Goal: Task Accomplishment & Management: Manage account settings

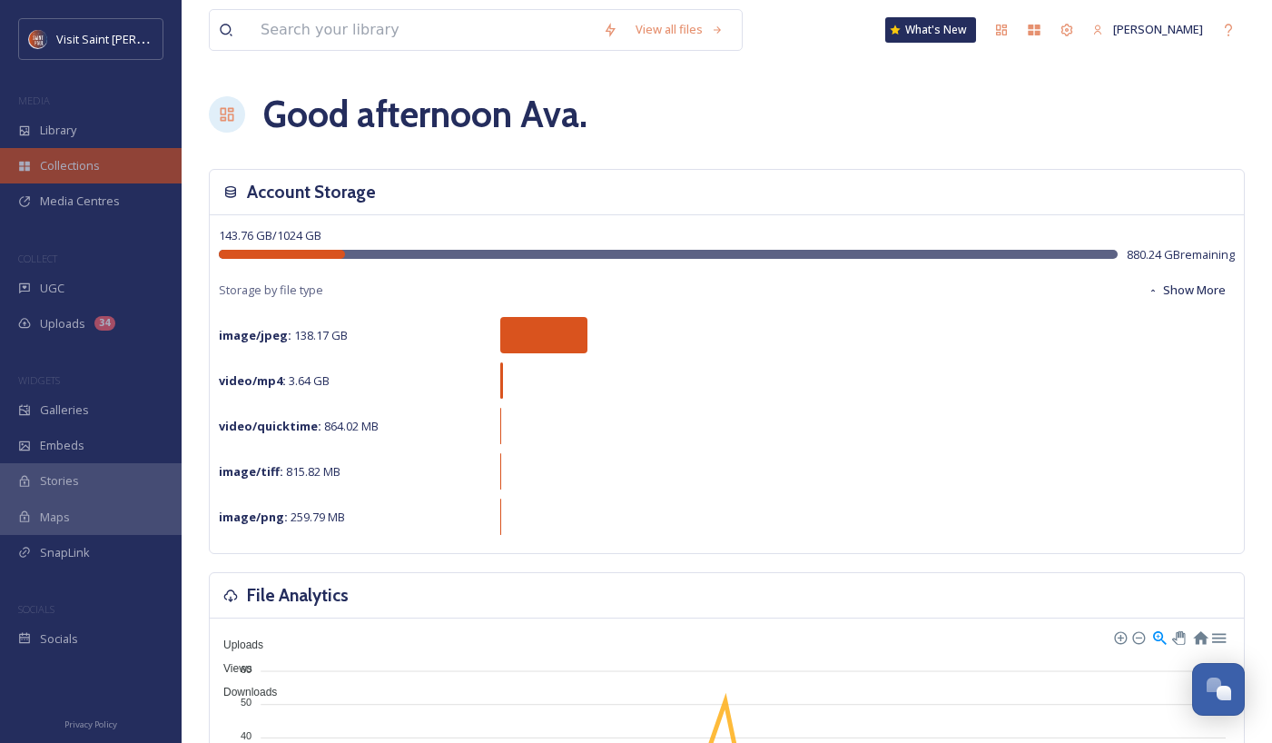
click at [94, 175] on div "Collections" at bounding box center [91, 165] width 182 height 35
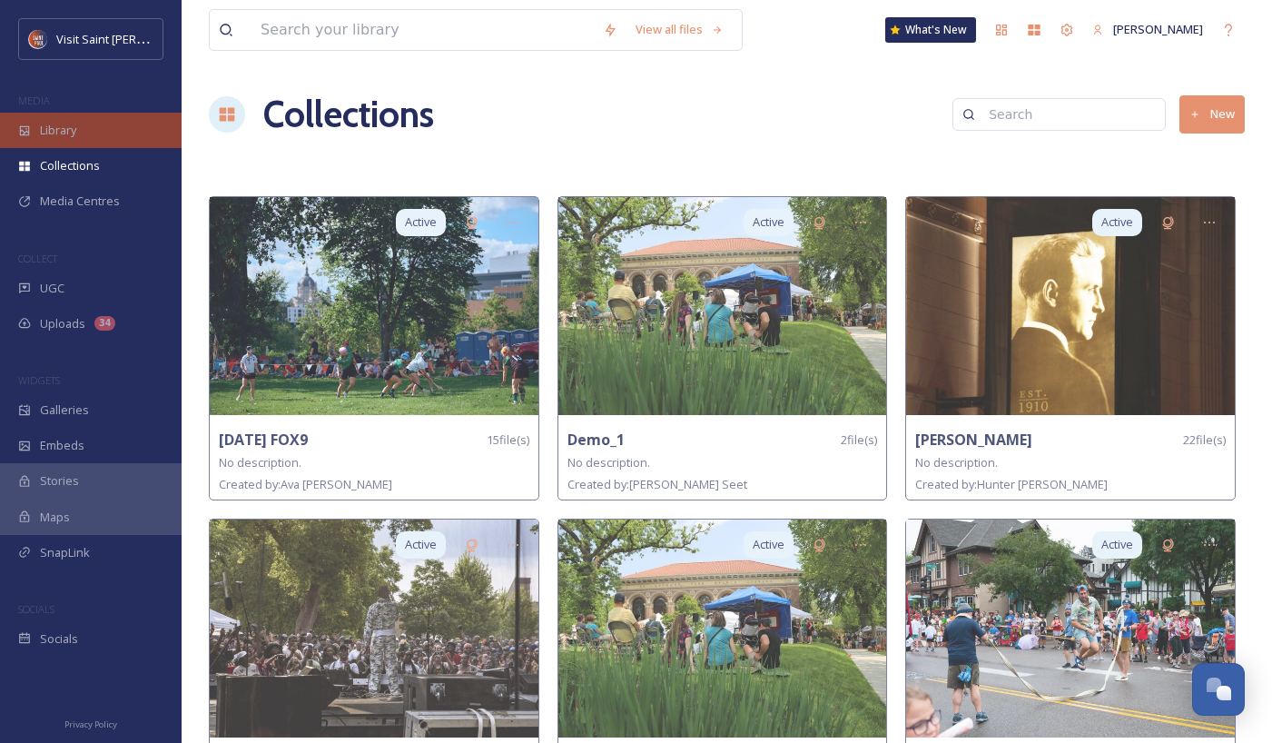
click at [116, 140] on div "Library" at bounding box center [91, 130] width 182 height 35
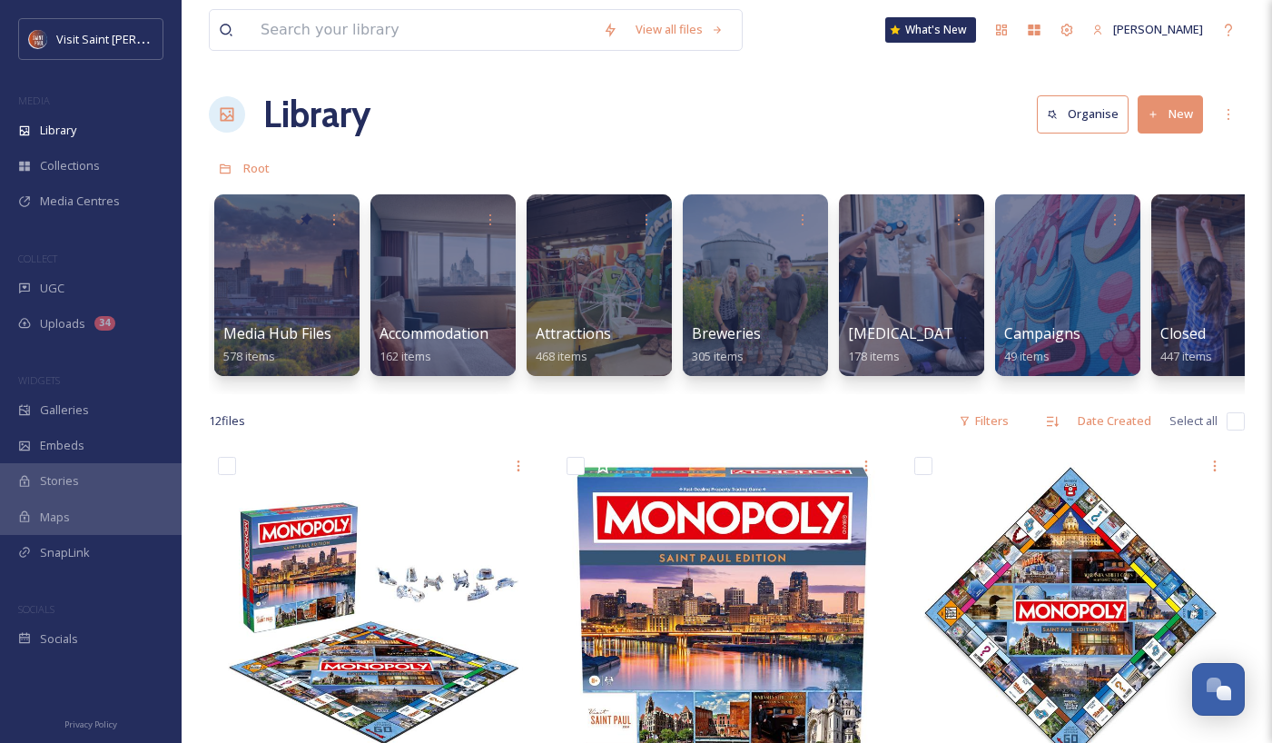
scroll to position [0, 2868]
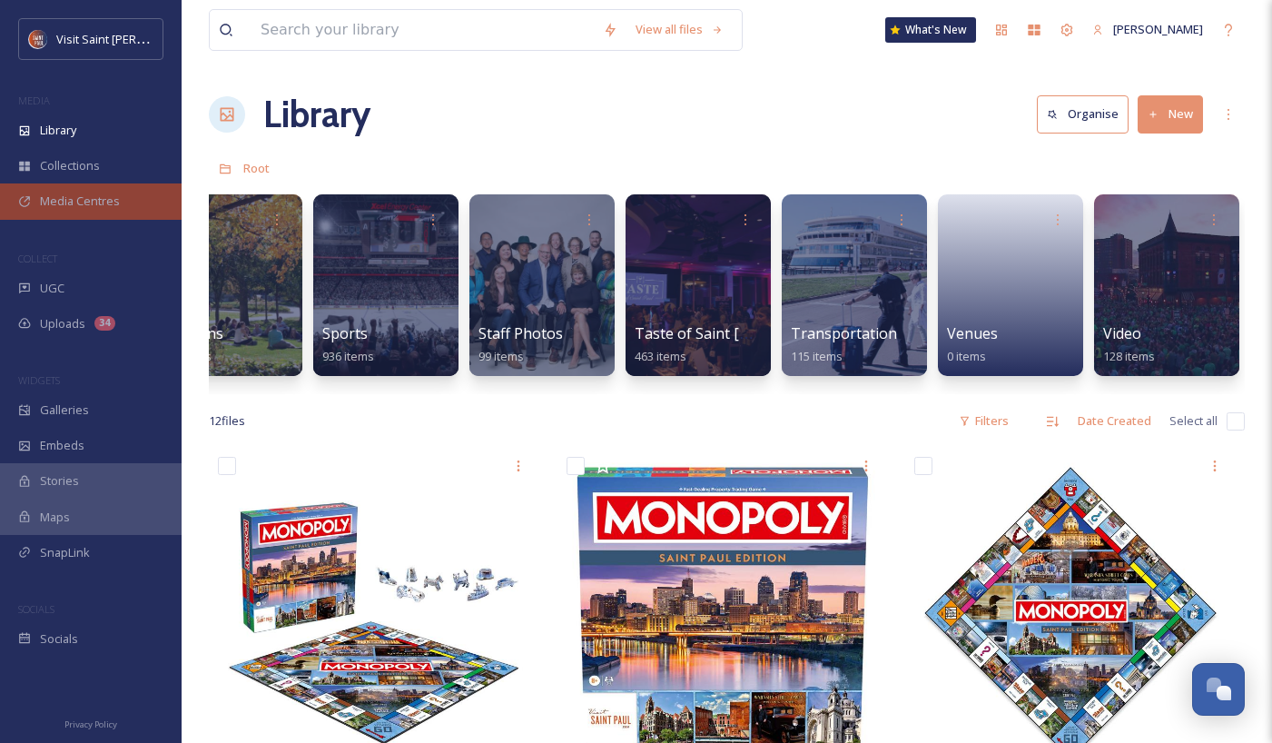
click at [121, 188] on div "Media Centres" at bounding box center [91, 200] width 182 height 35
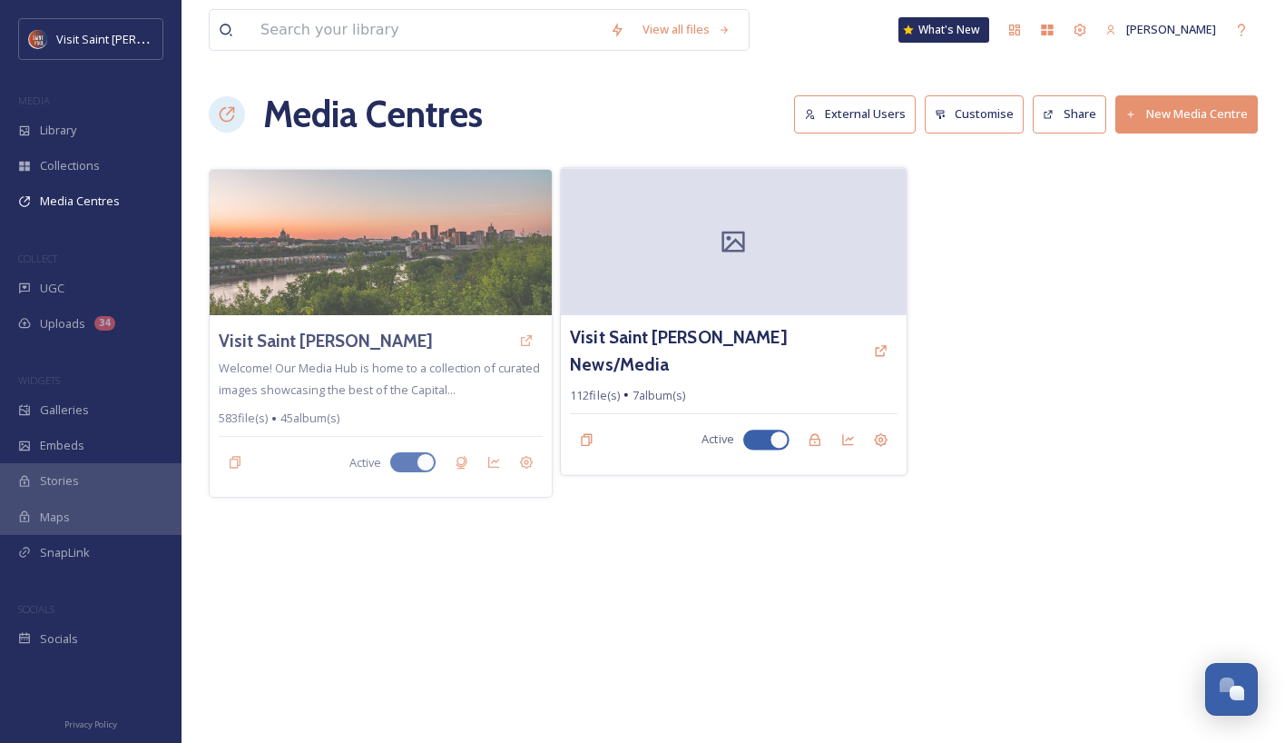
click at [732, 263] on div at bounding box center [733, 241] width 345 height 147
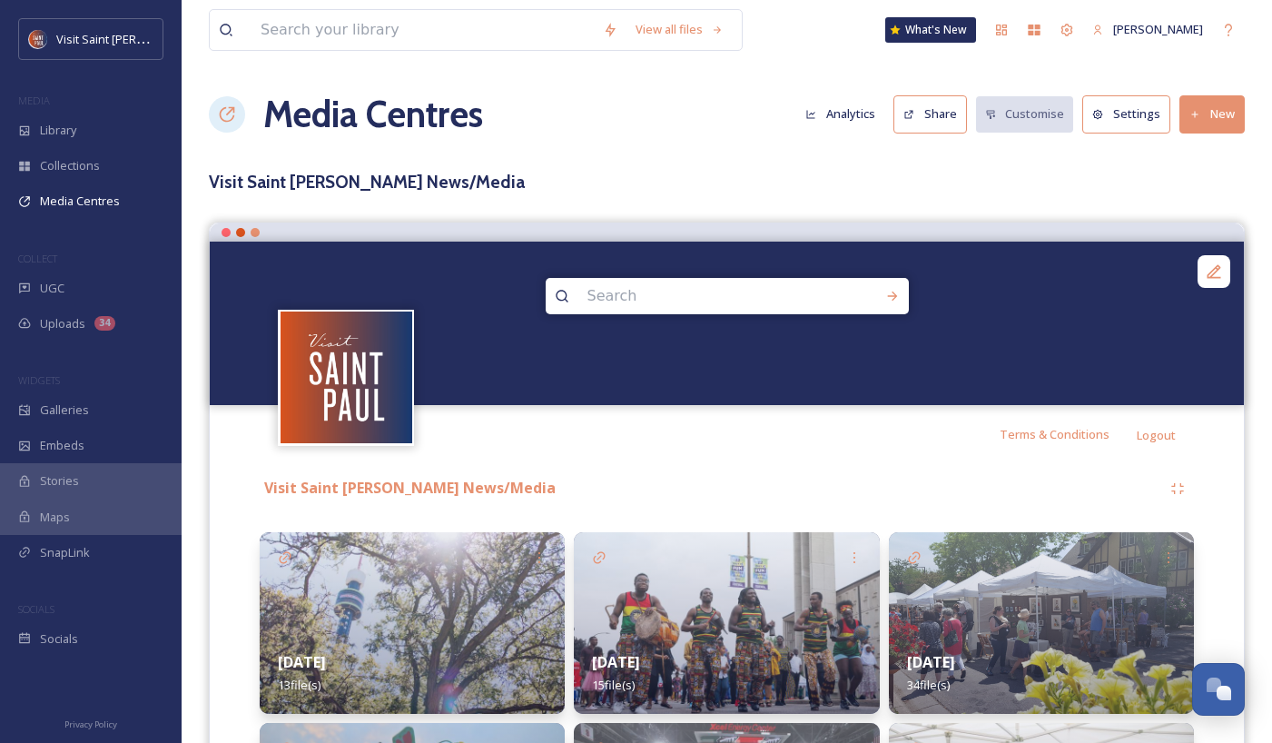
click at [1212, 107] on button "New" at bounding box center [1211, 113] width 65 height 37
click at [1228, 183] on span "Add Album" at bounding box center [1205, 191] width 59 height 17
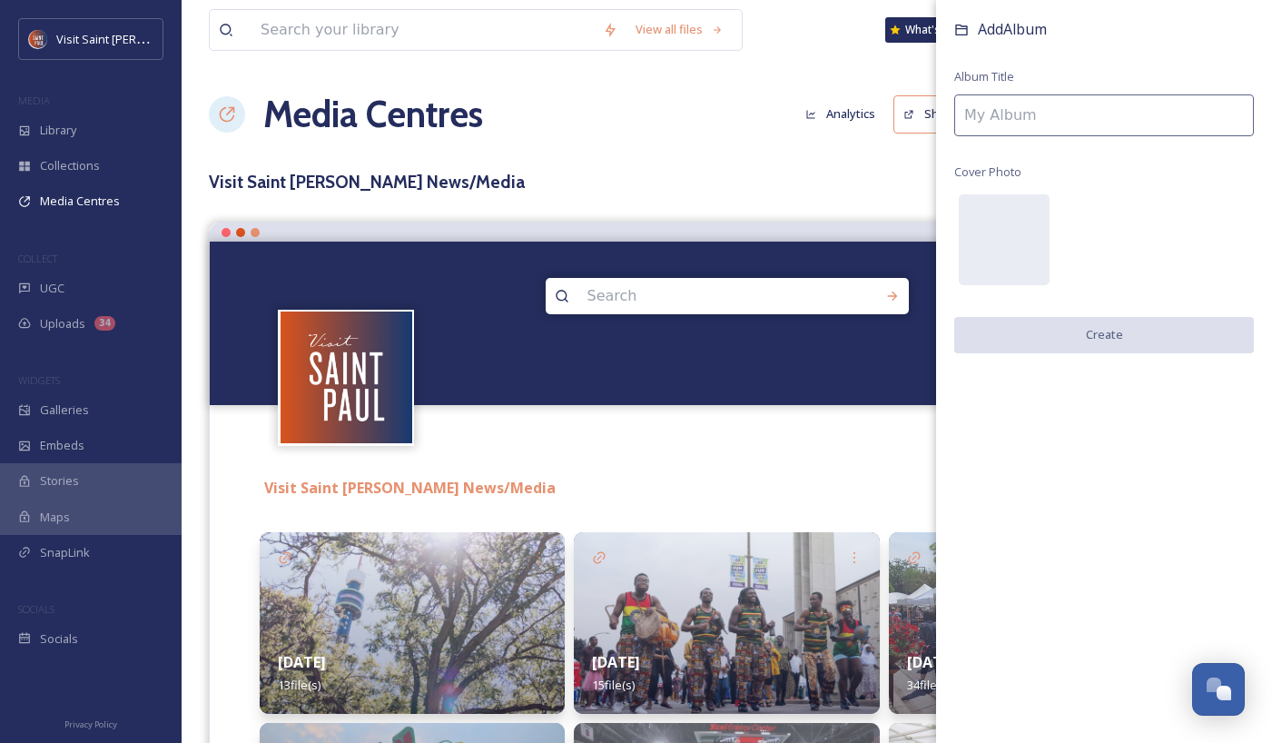
click at [1114, 123] on input at bounding box center [1104, 115] width 300 height 42
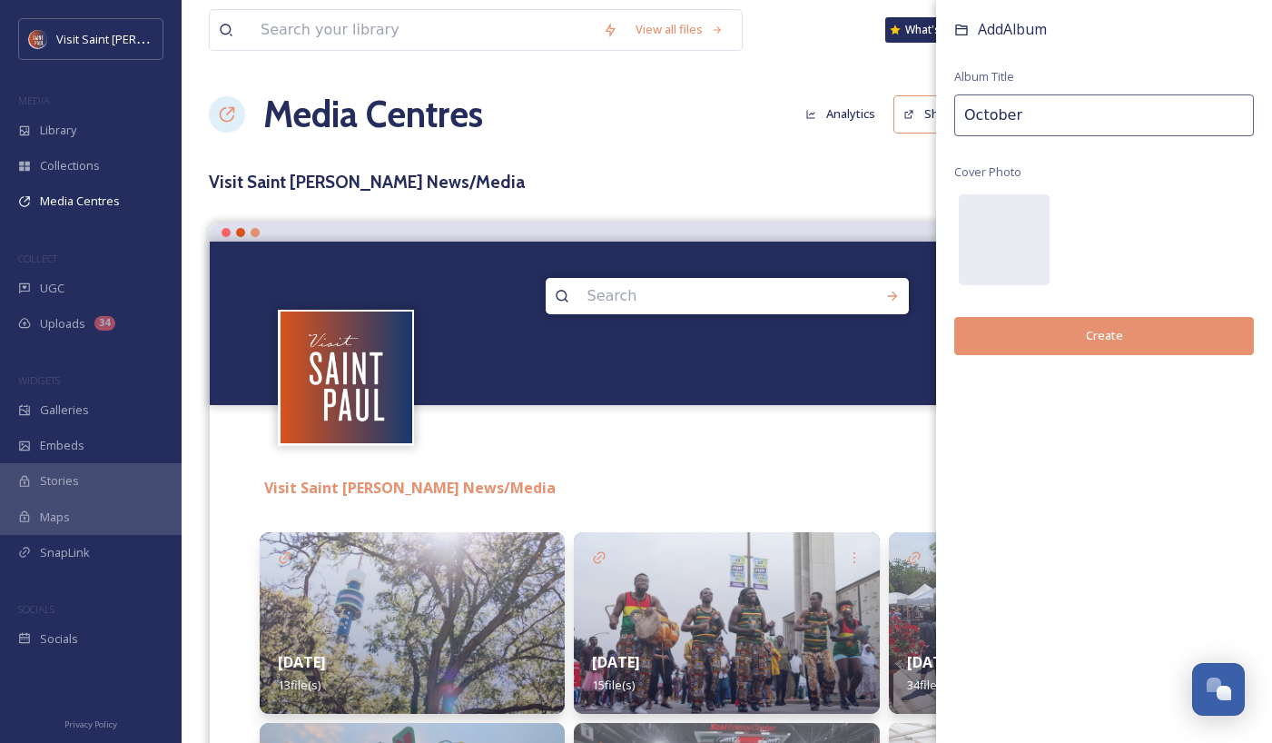
type input "October"
click at [1125, 330] on button "Create" at bounding box center [1104, 335] width 300 height 37
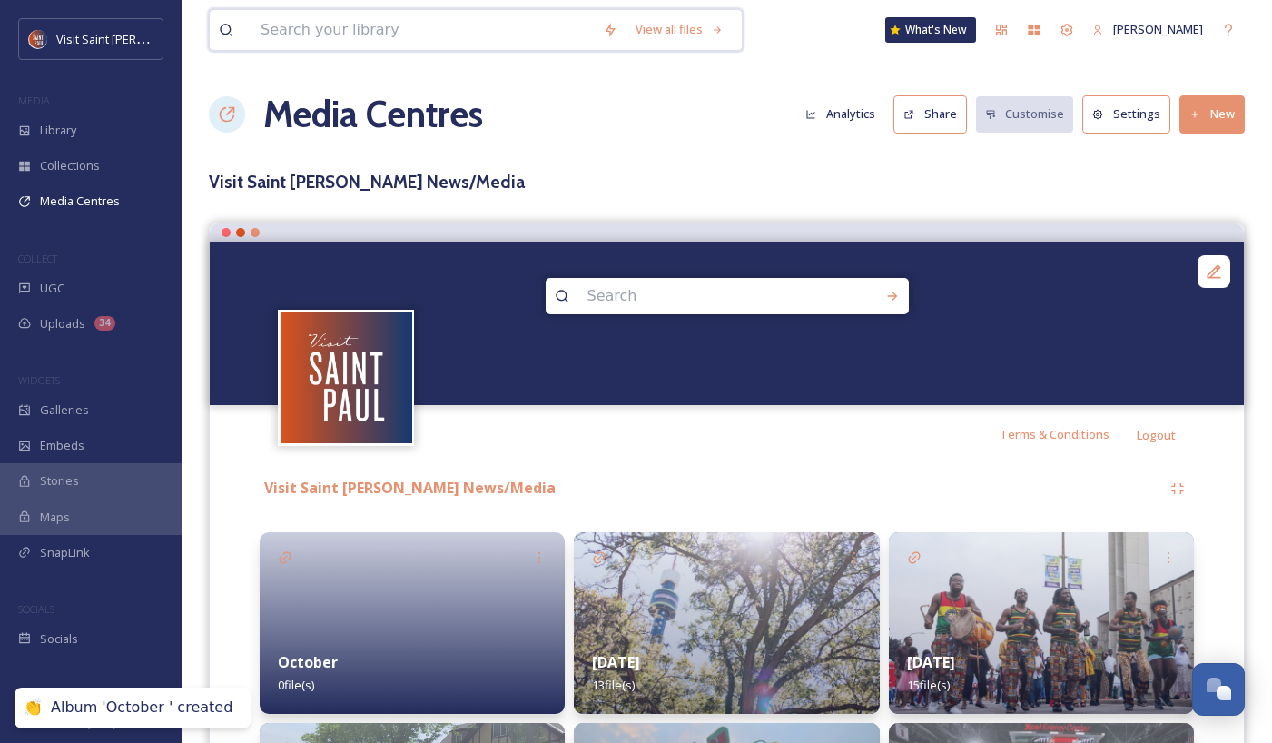
click at [412, 37] on input at bounding box center [422, 30] width 342 height 40
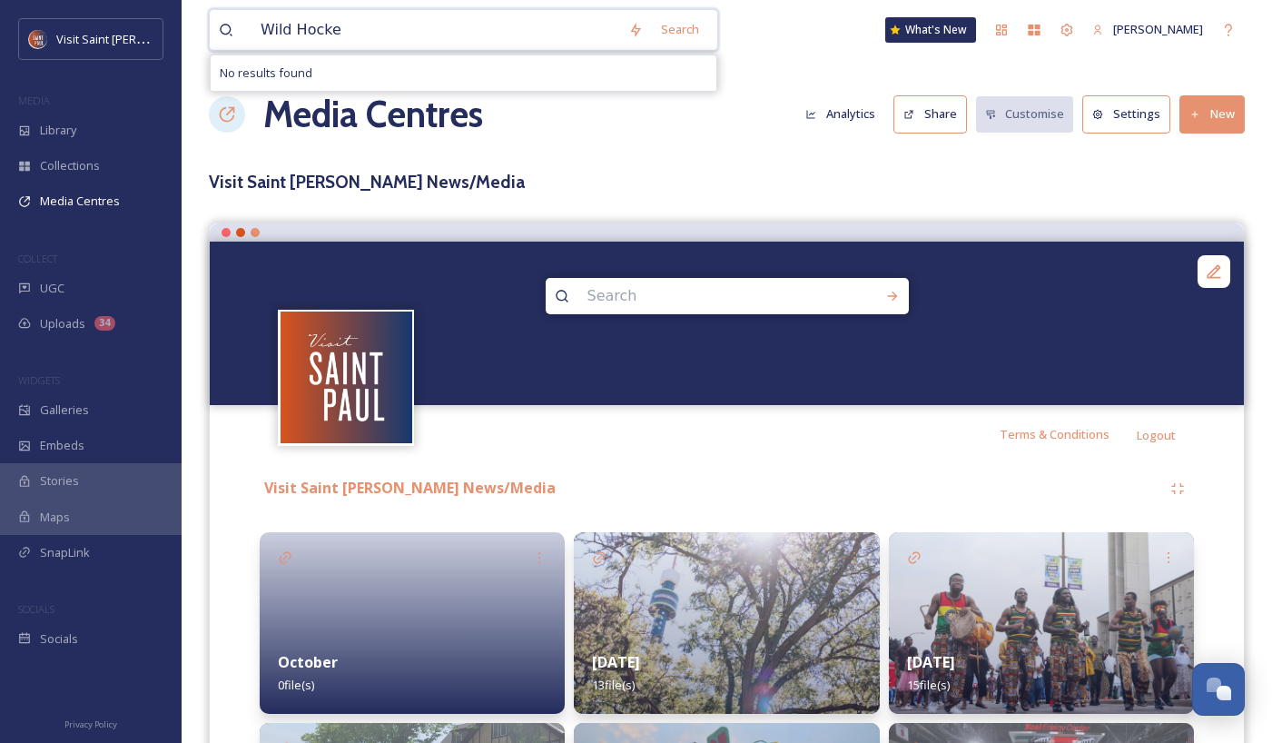
type input "Wild Hockey"
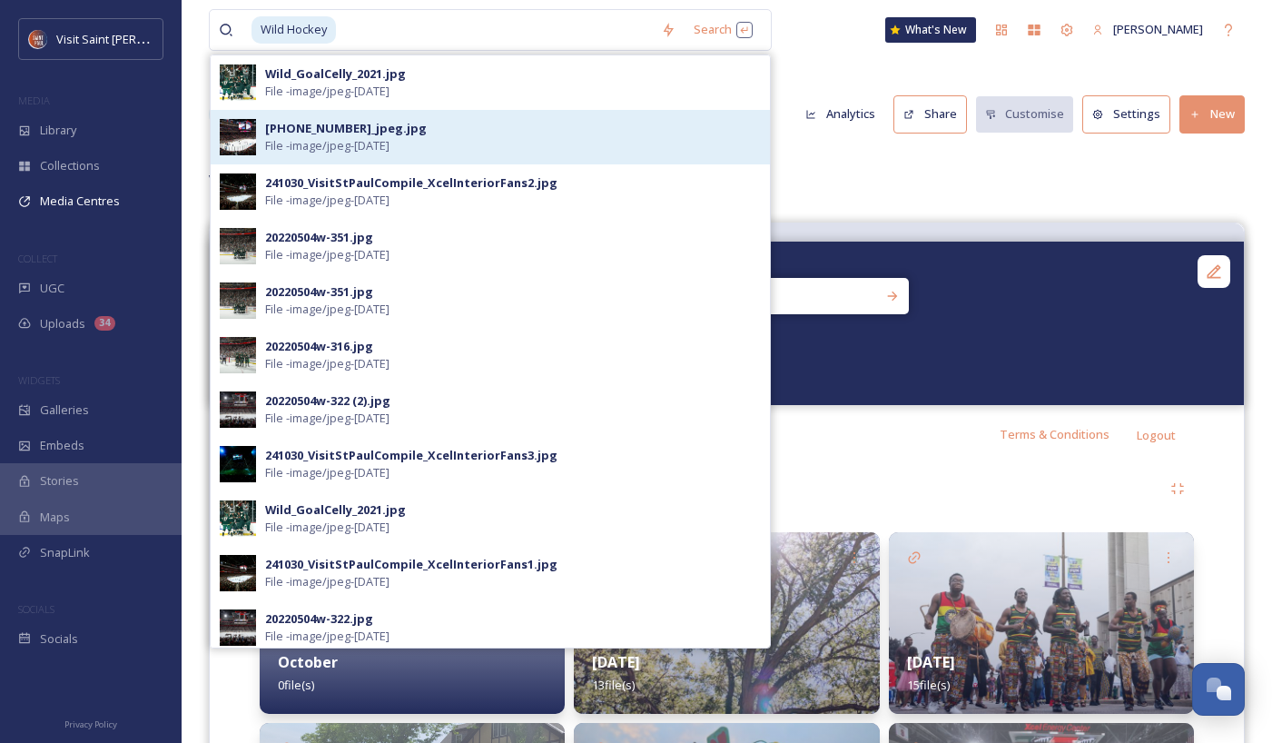
click at [467, 129] on div "[PHONE_NUMBER]_jpeg.jpg File - image/jpeg - [DATE]" at bounding box center [513, 137] width 496 height 34
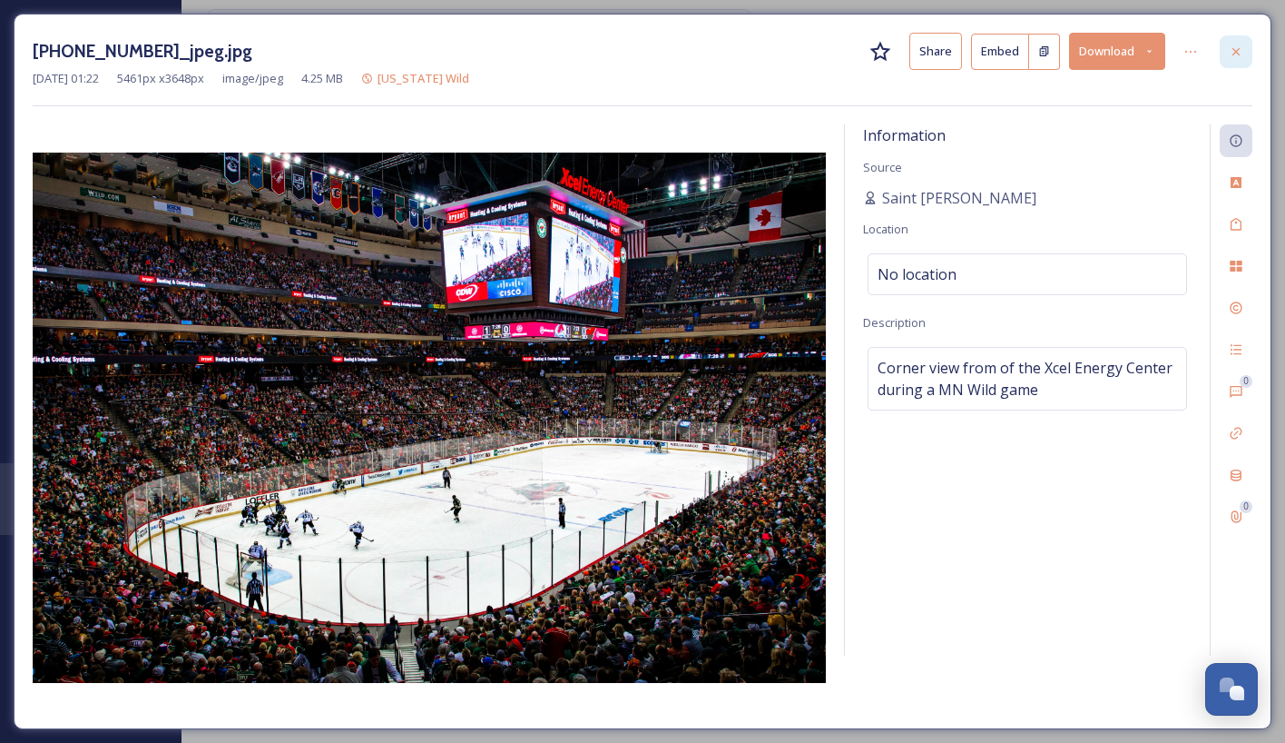
click at [1239, 43] on div at bounding box center [1236, 51] width 33 height 33
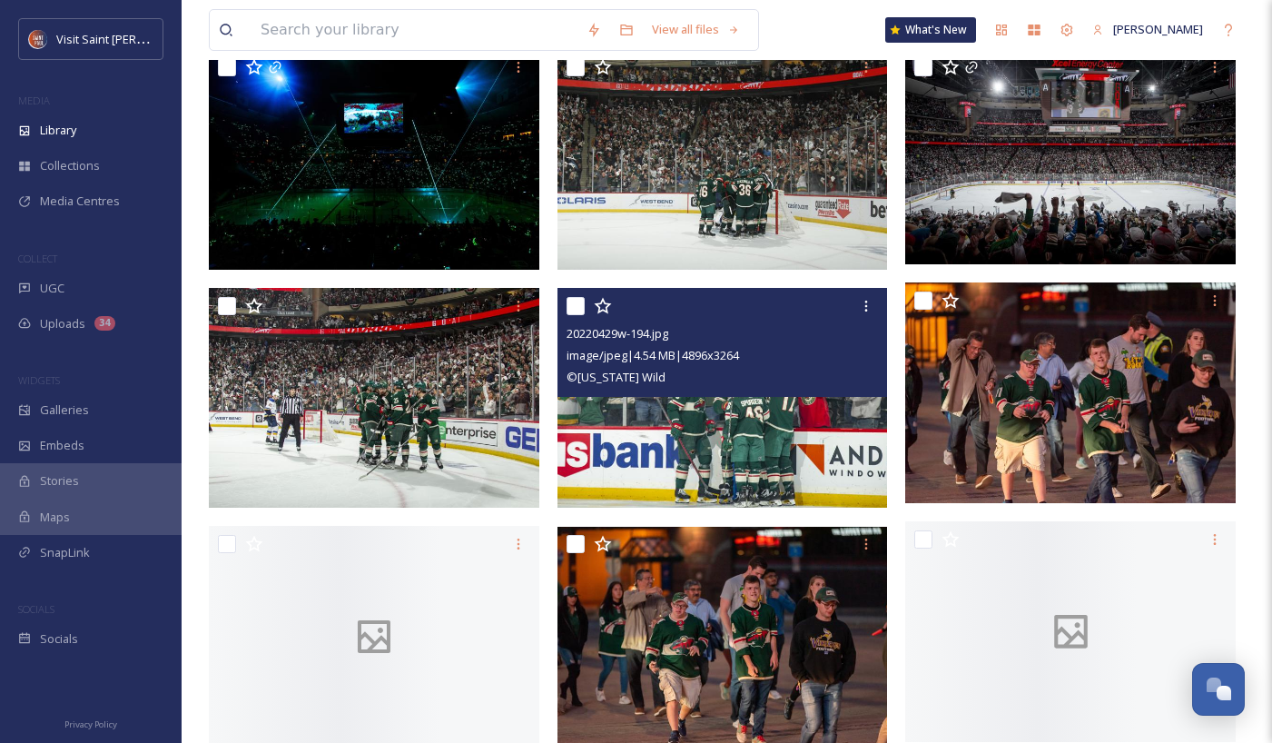
scroll to position [1089, 0]
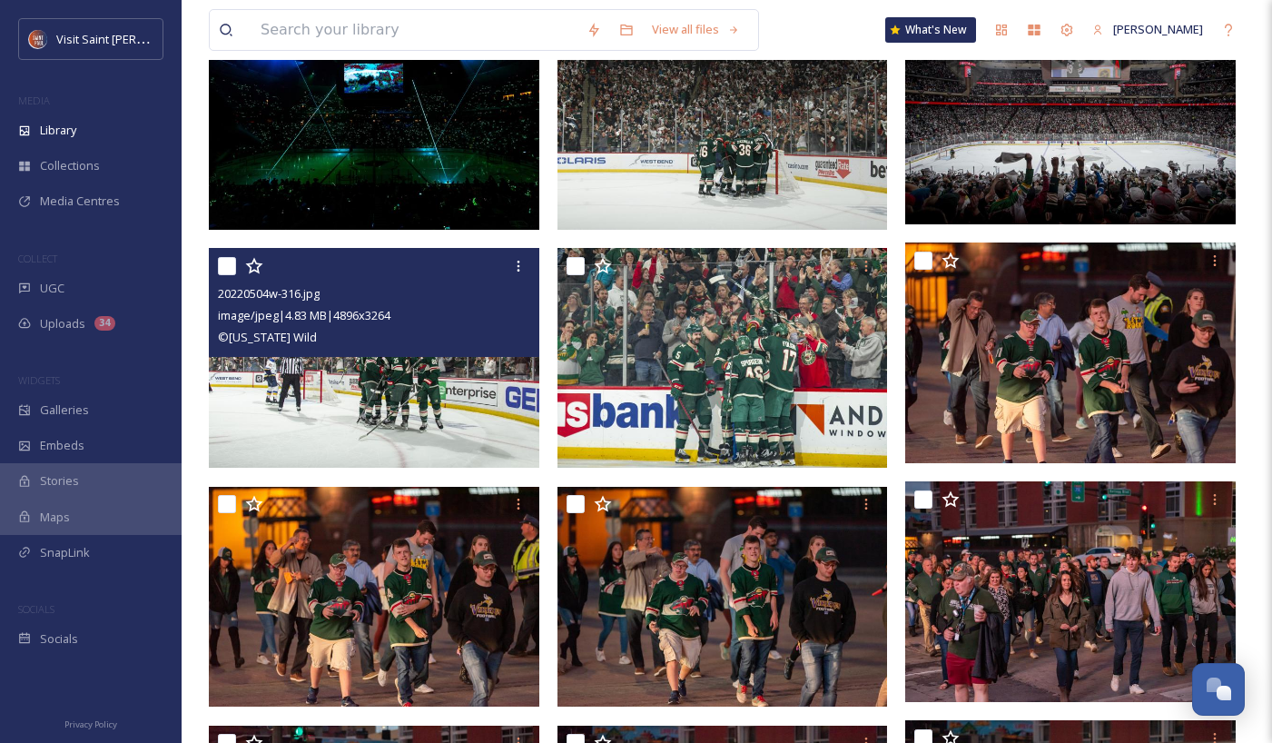
click at [223, 263] on input "checkbox" at bounding box center [227, 266] width 18 height 18
checkbox input "true"
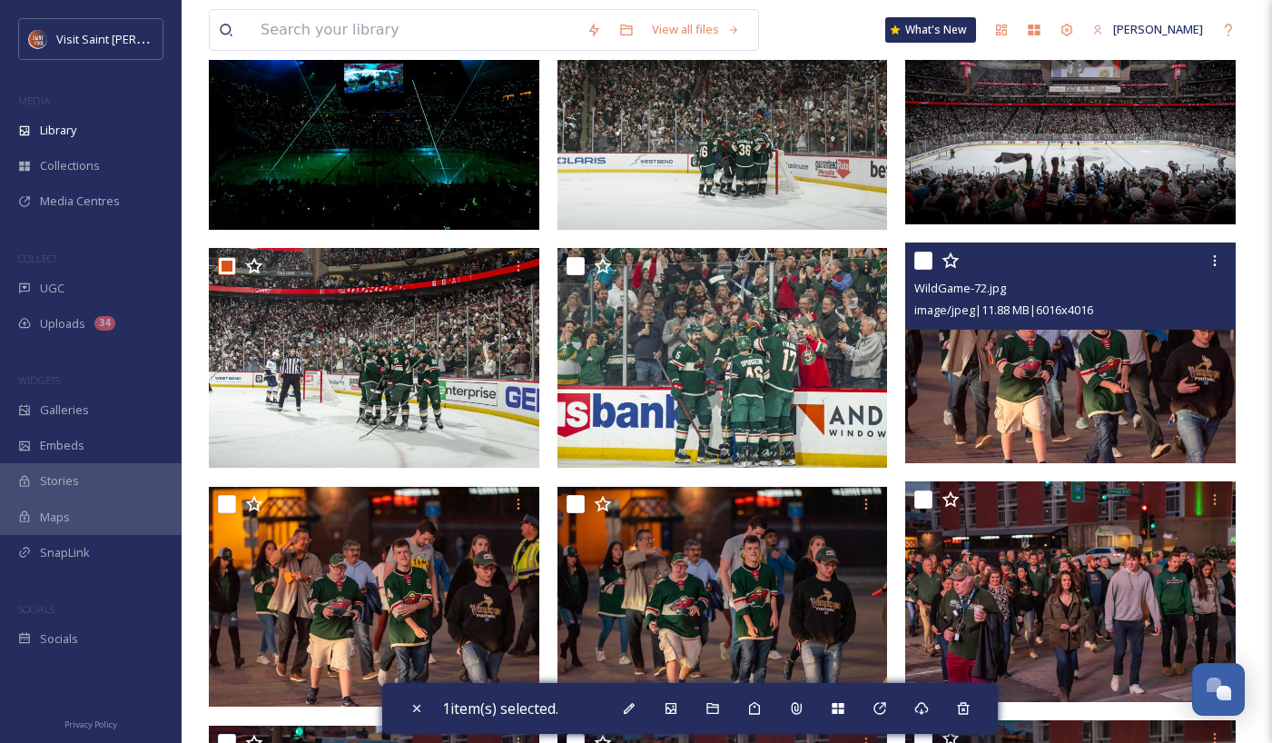
scroll to position [817, 0]
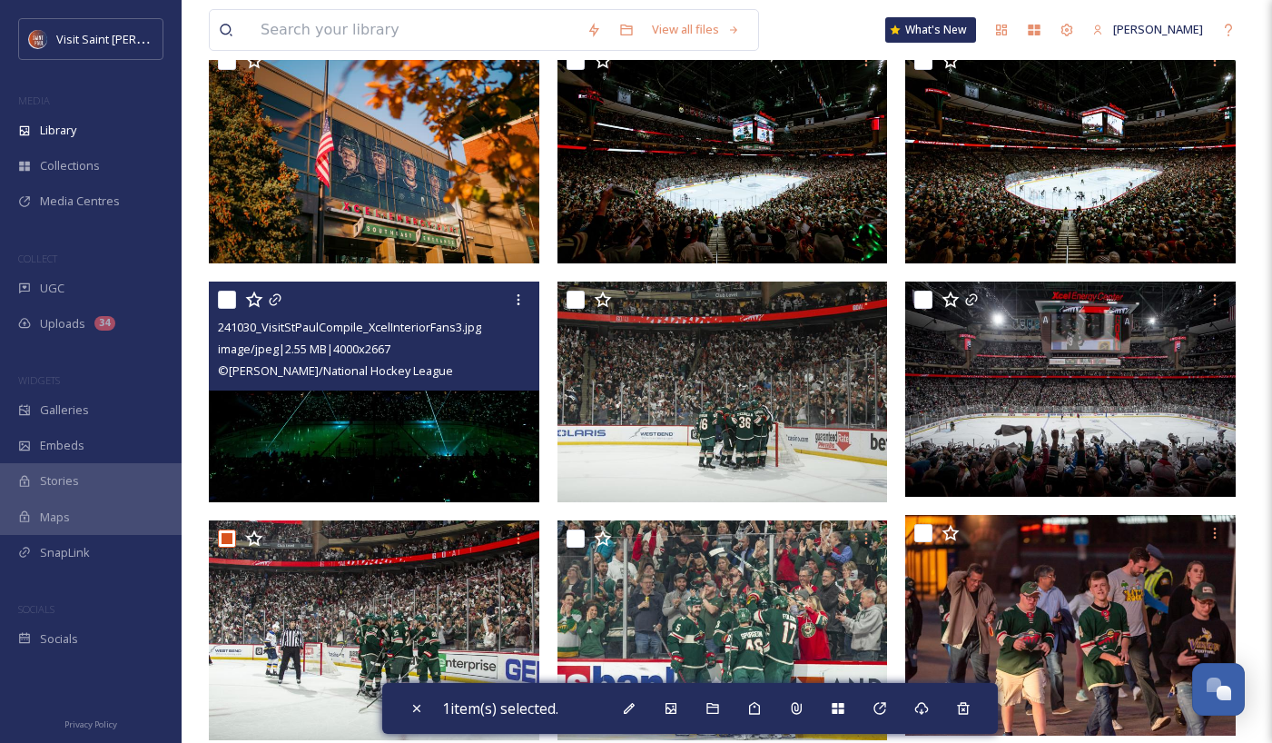
click at [220, 292] on input "checkbox" at bounding box center [227, 299] width 18 height 18
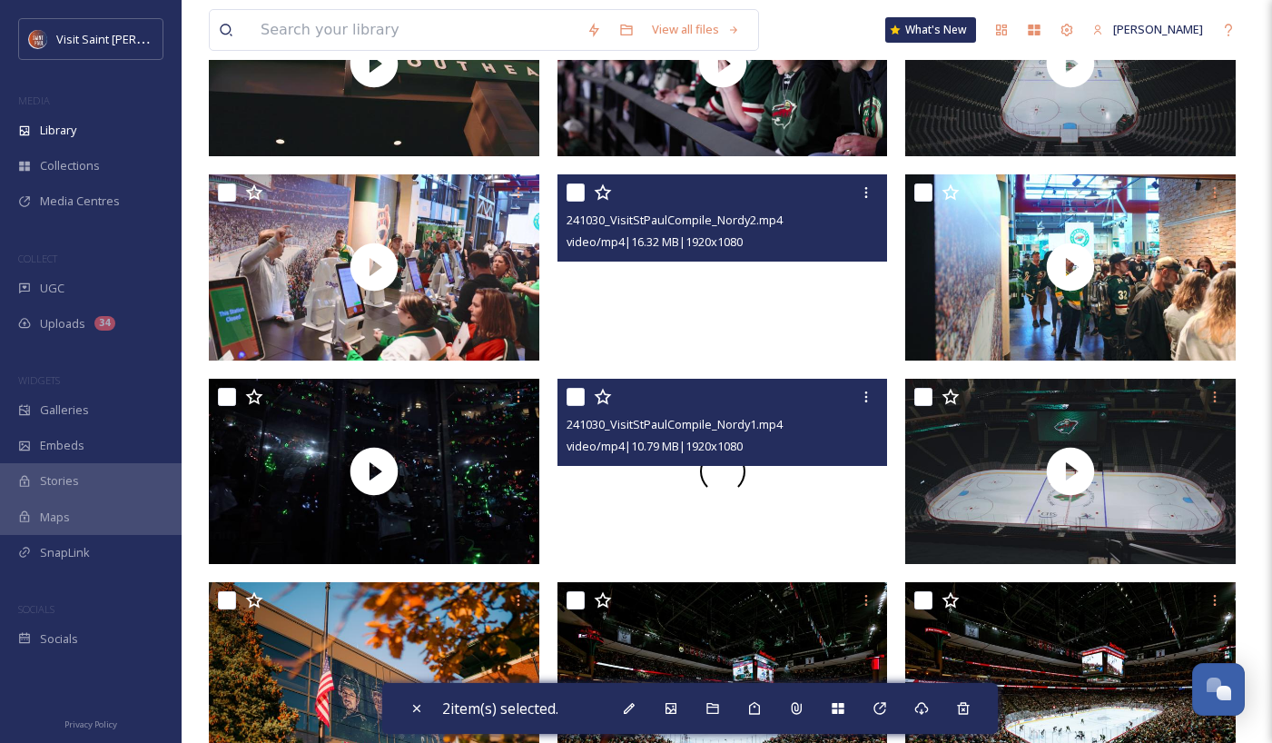
scroll to position [545, 0]
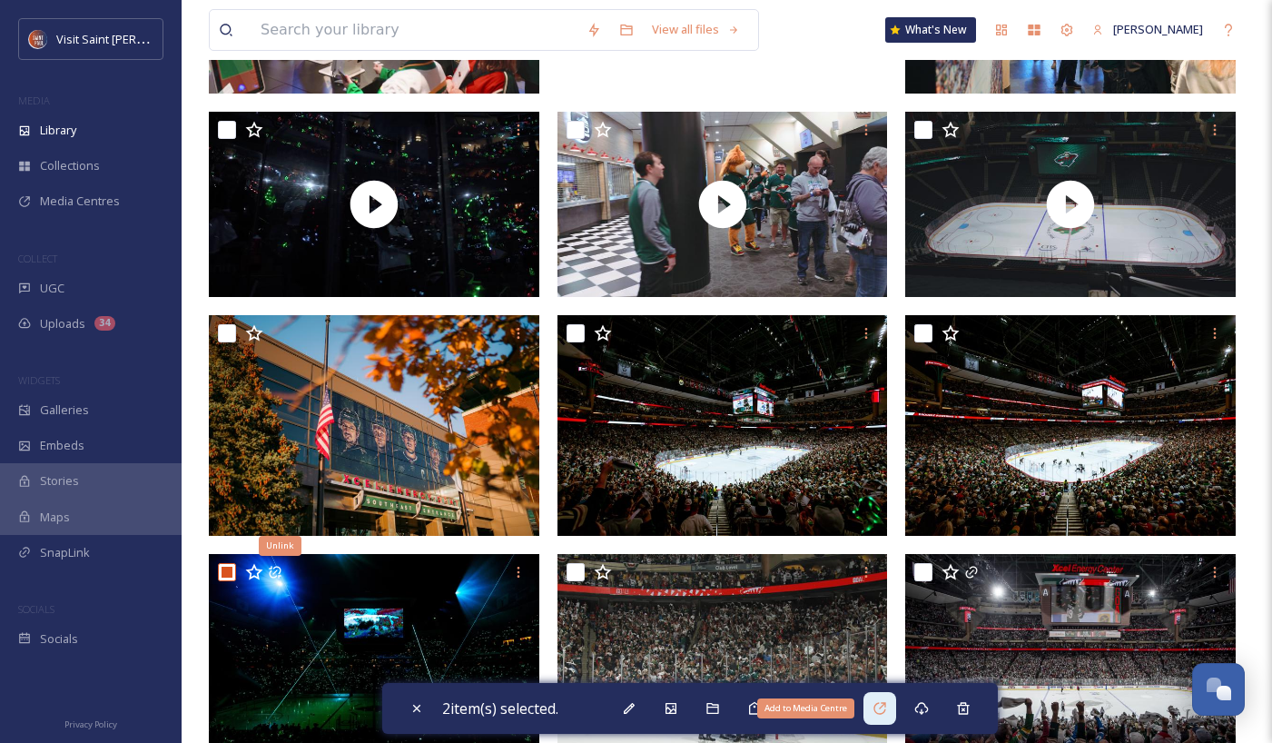
click at [876, 710] on div "Add to Media Centre" at bounding box center [879, 708] width 33 height 33
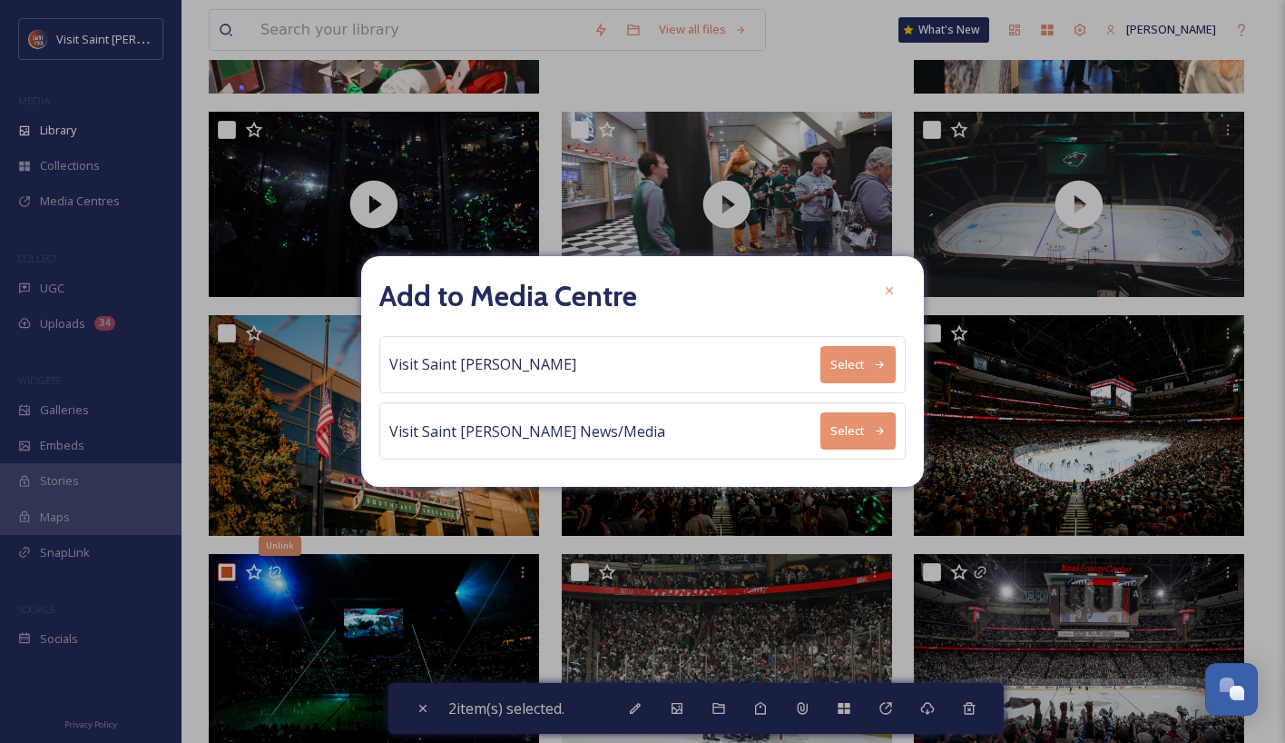
click at [845, 432] on button "Select" at bounding box center [858, 430] width 75 height 37
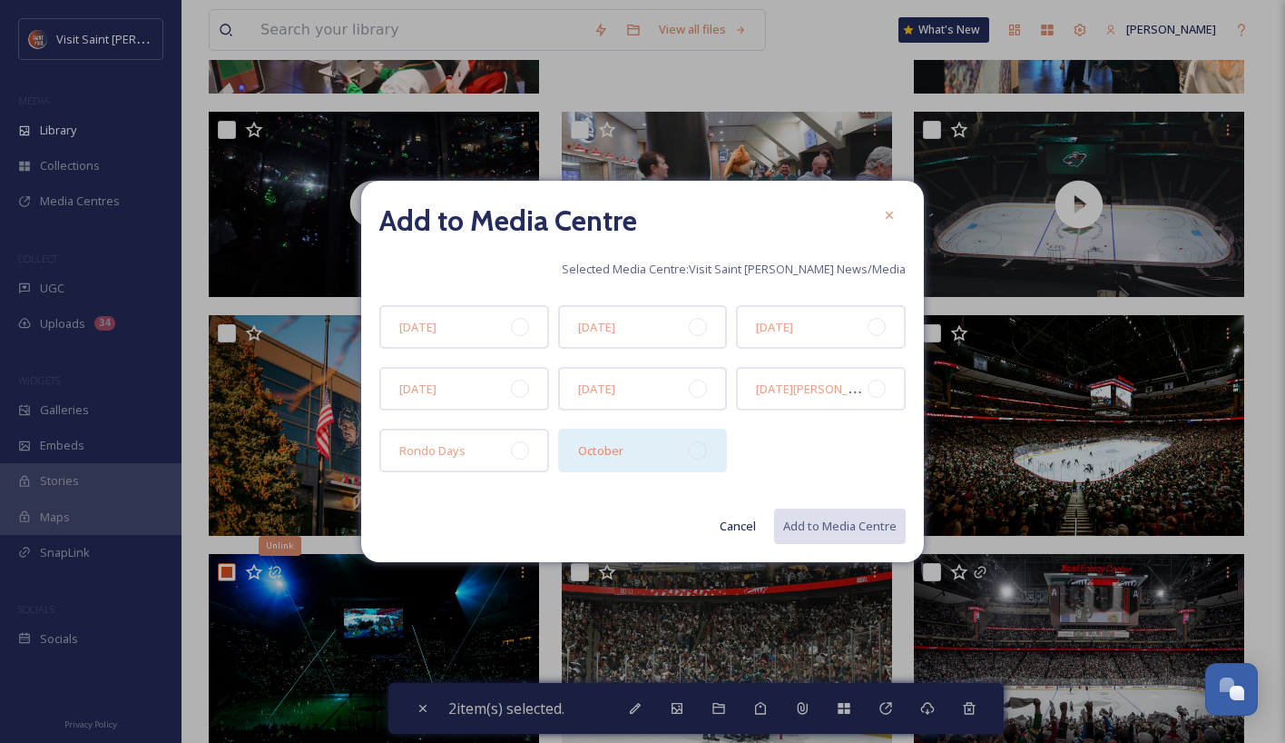
click at [703, 455] on div at bounding box center [698, 450] width 18 height 18
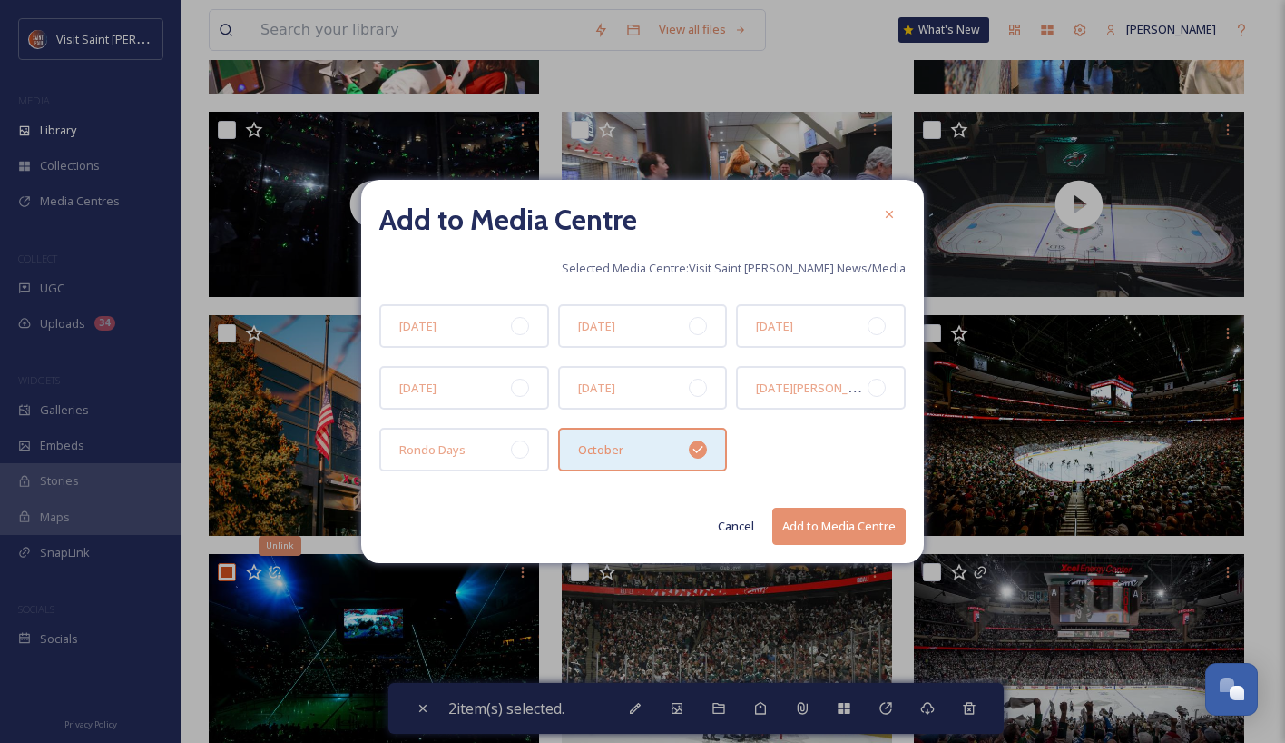
click at [821, 530] on button "Add to Media Centre" at bounding box center [839, 525] width 133 height 37
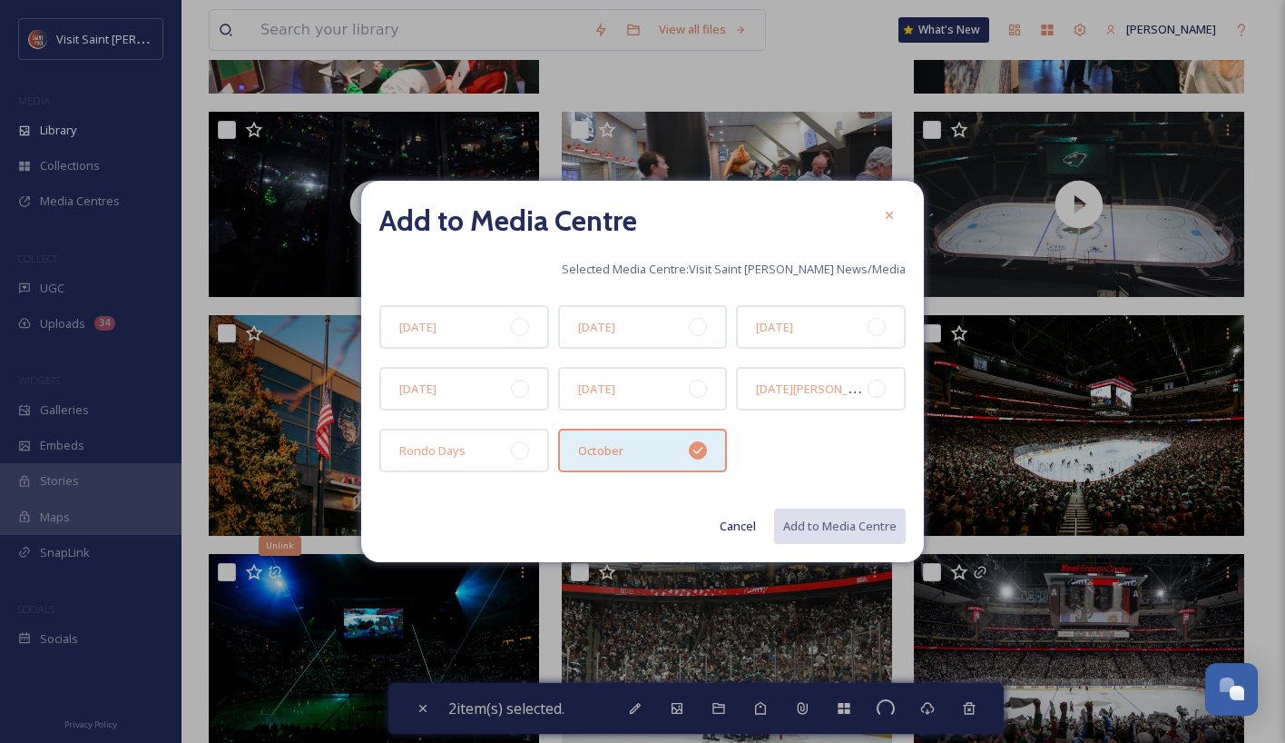
checkbox input "false"
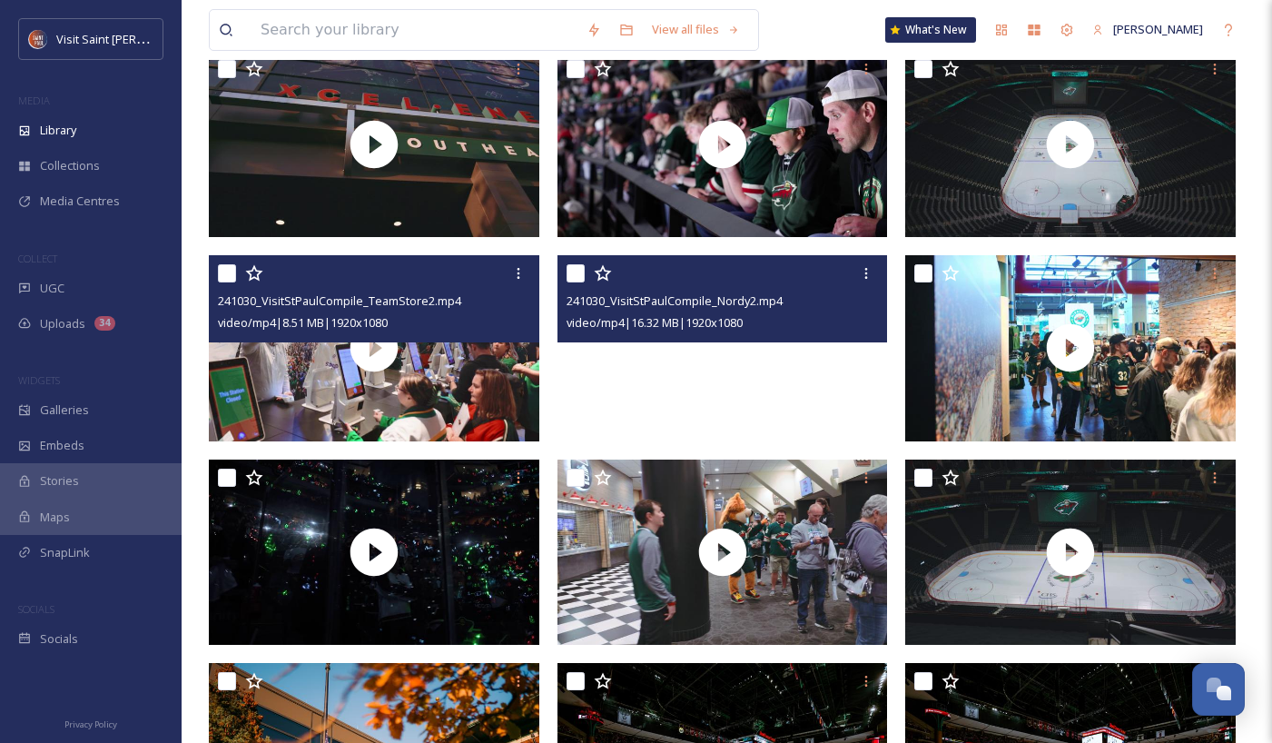
scroll to position [0, 0]
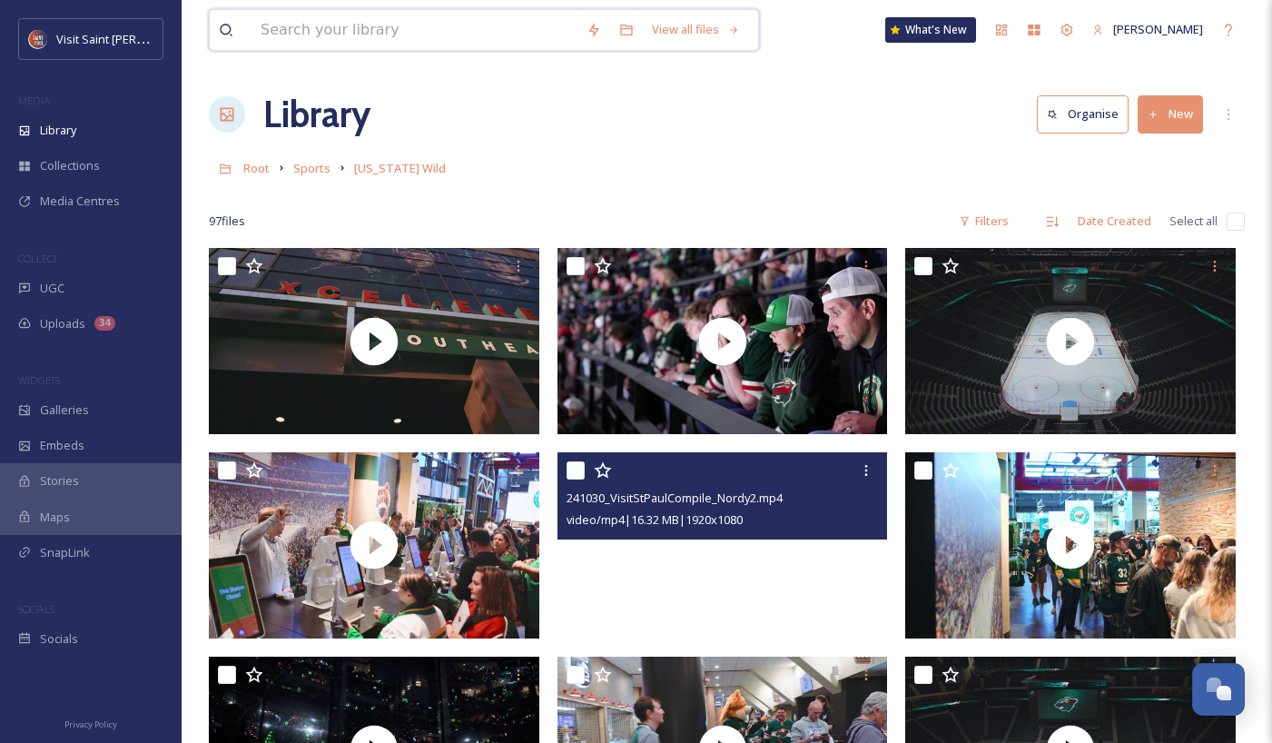
click at [418, 33] on input at bounding box center [414, 30] width 326 height 40
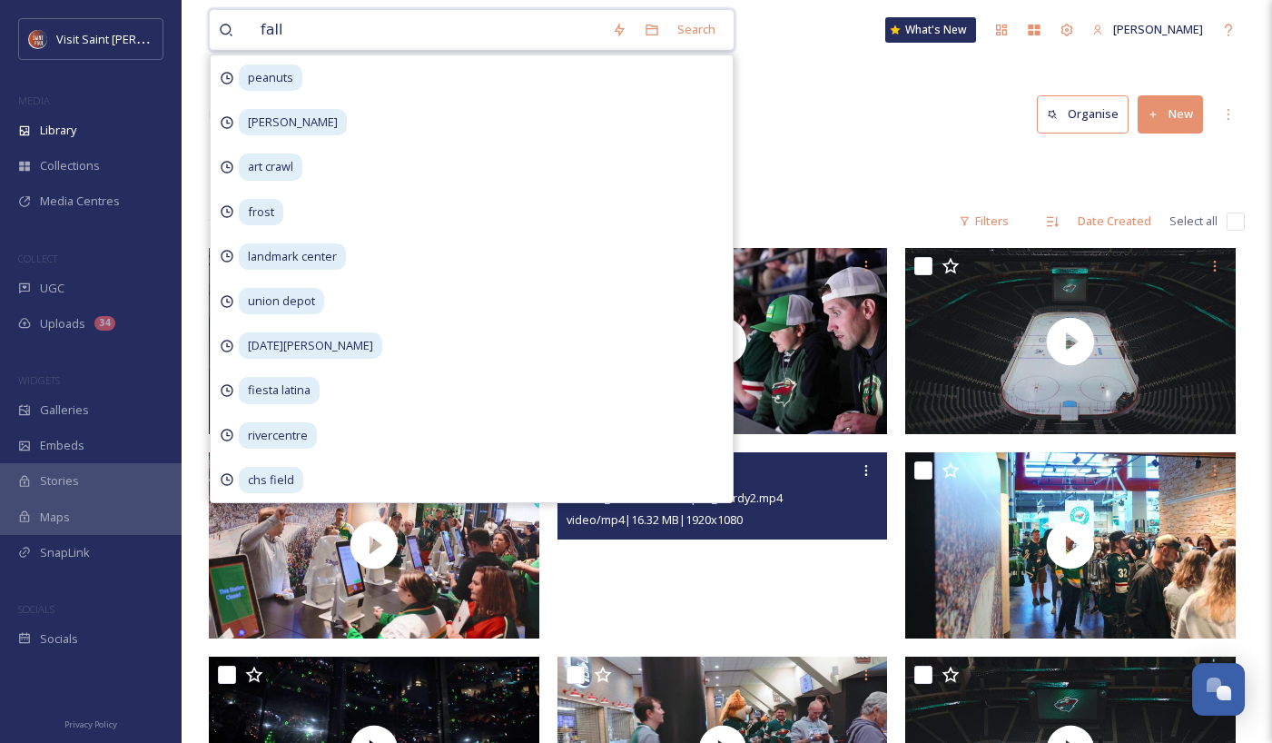
type input "fall"
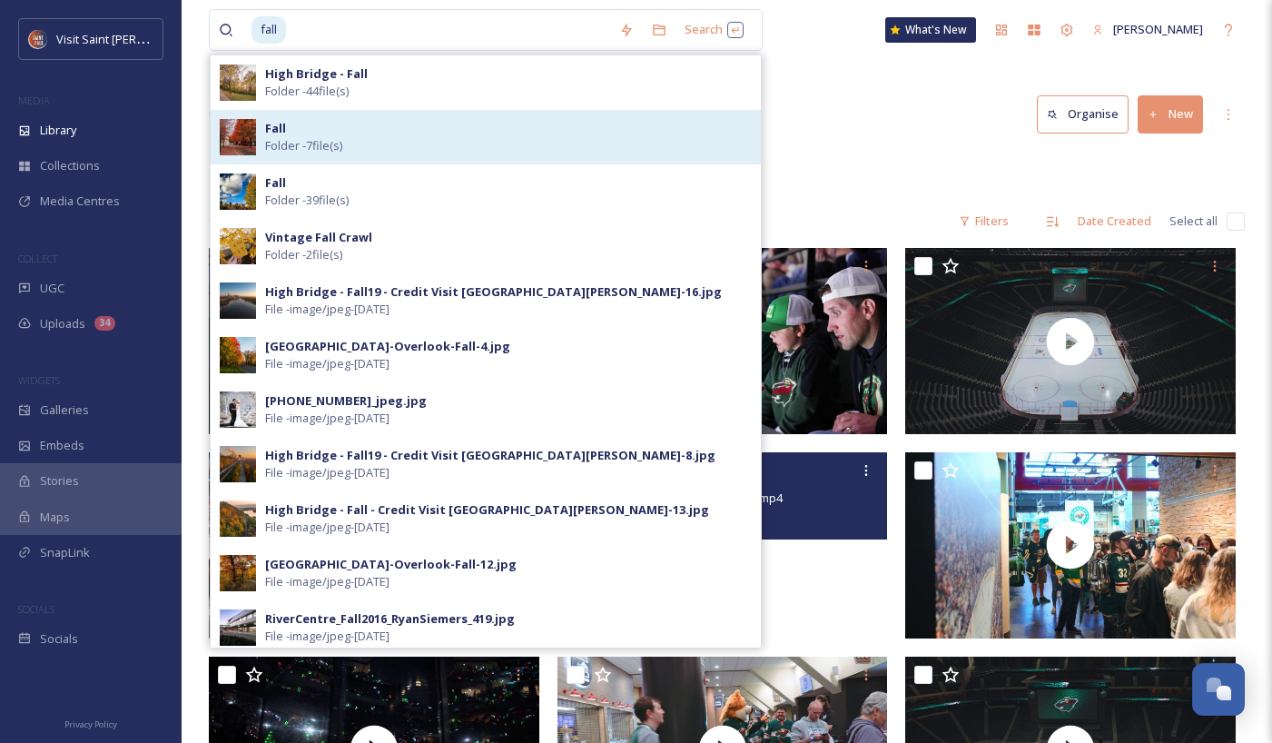
click at [519, 133] on div "Fall Folder - 7 file(s)" at bounding box center [508, 137] width 487 height 34
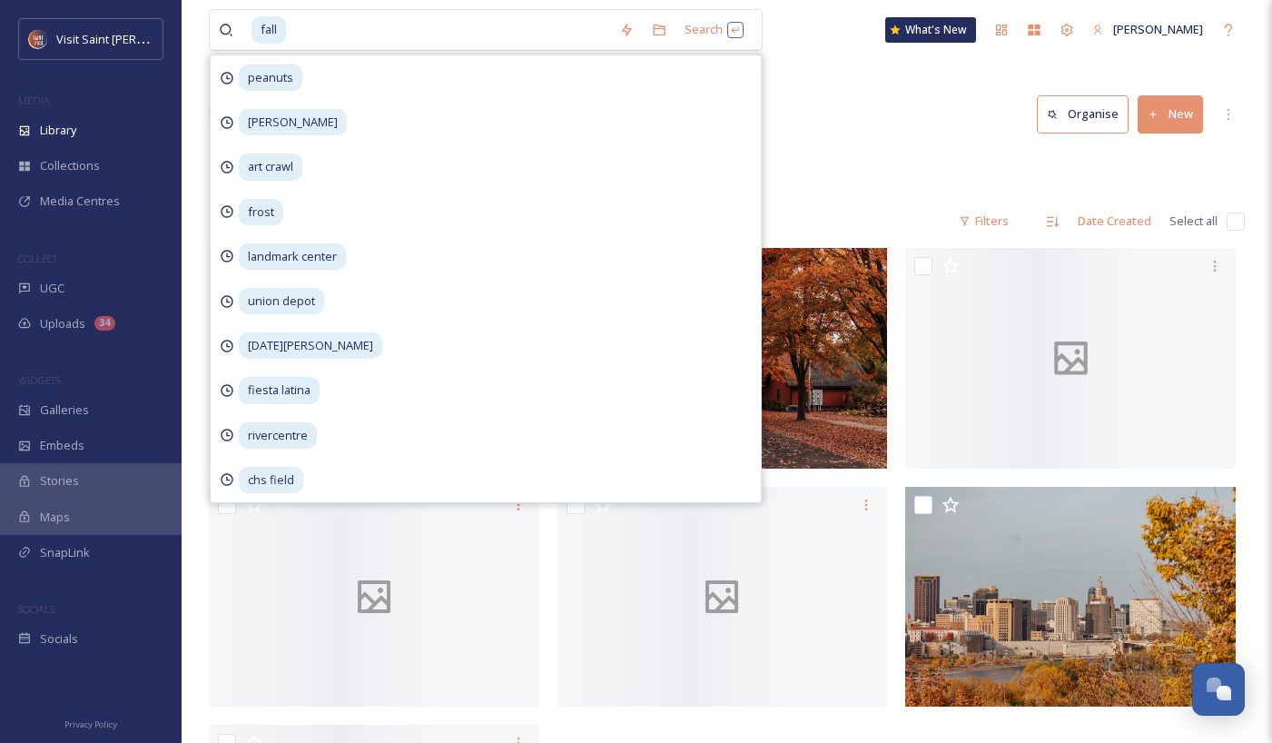
click at [829, 86] on div "fall Search peanuts [PERSON_NAME] art crawl frost landmark center [GEOGRAPHIC_D…" at bounding box center [727, 495] width 1090 height 990
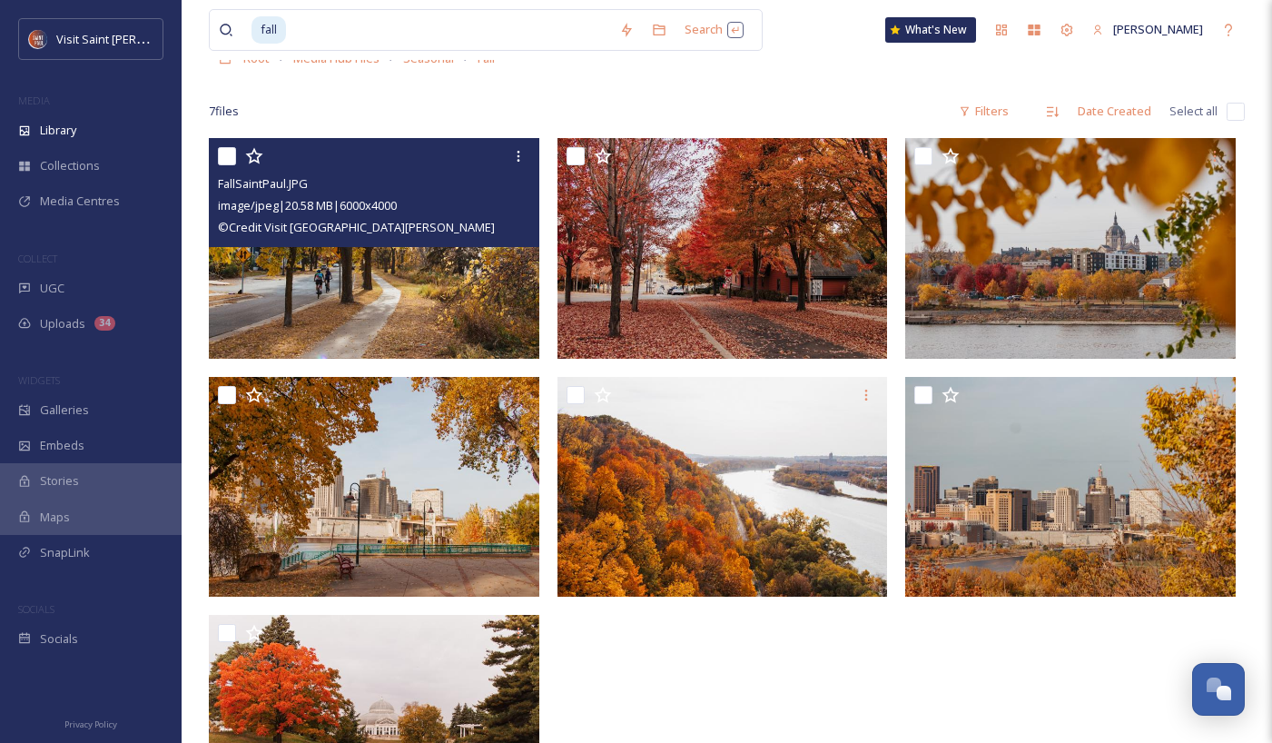
scroll to position [248, 0]
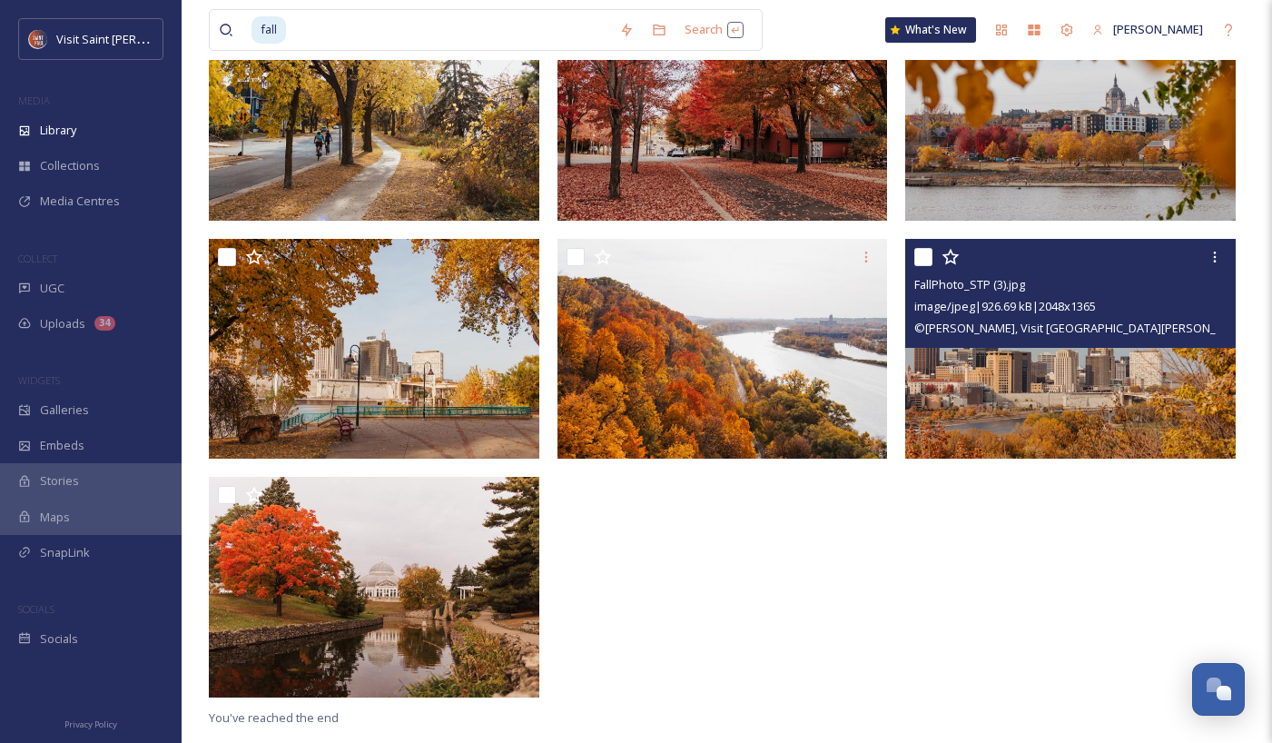
click at [920, 261] on input "checkbox" at bounding box center [923, 257] width 18 height 18
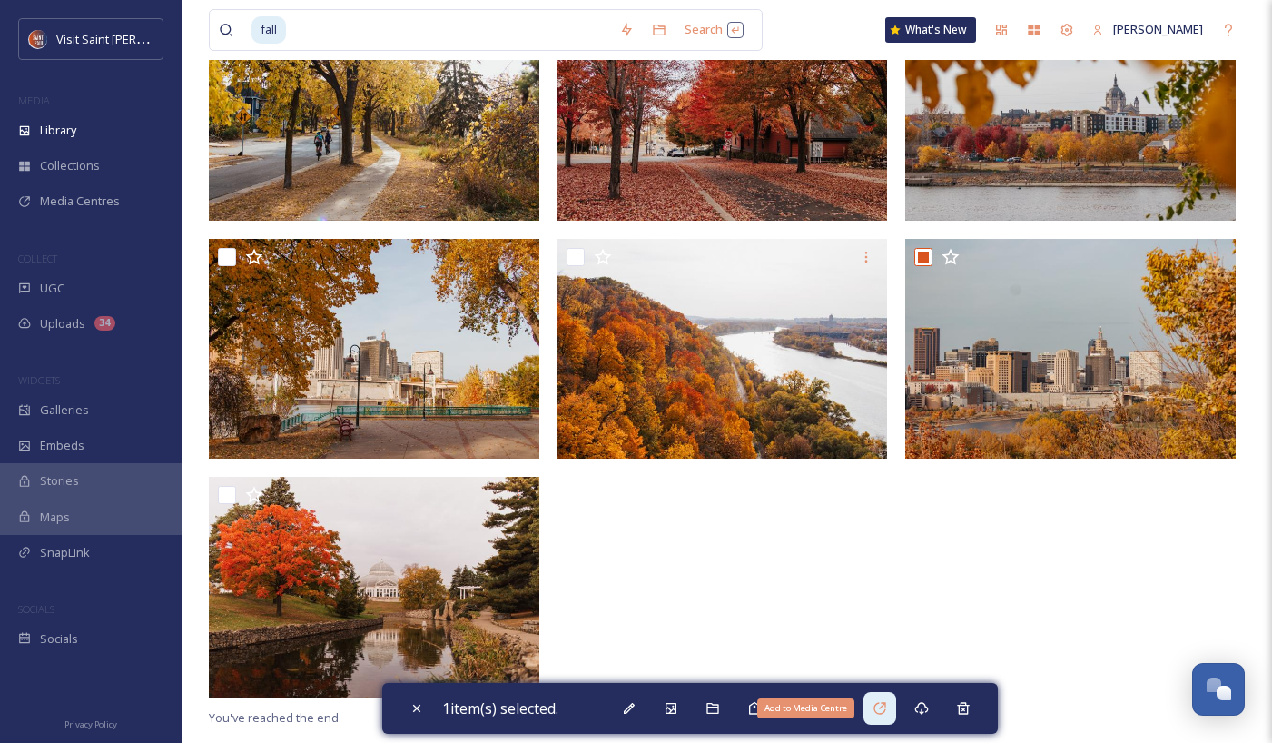
click at [892, 705] on div "Add to Media Centre" at bounding box center [879, 708] width 33 height 33
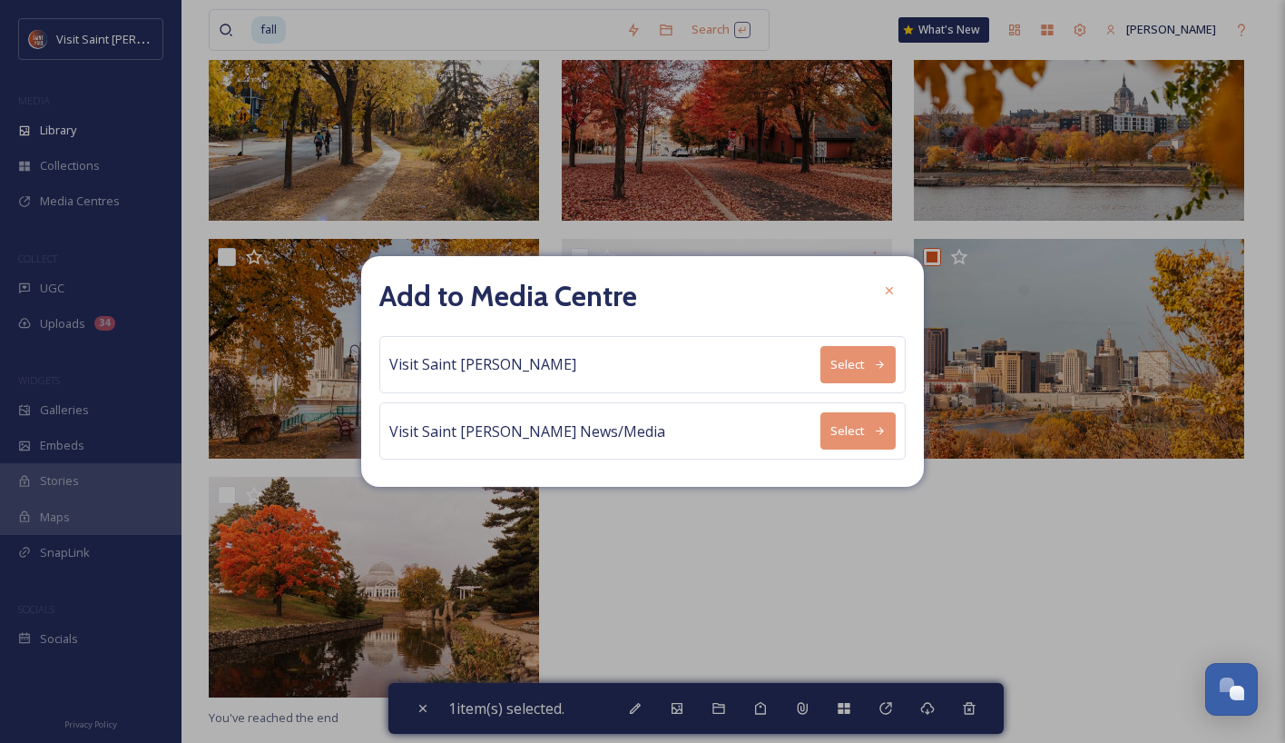
click at [889, 448] on button "Select" at bounding box center [858, 430] width 75 height 37
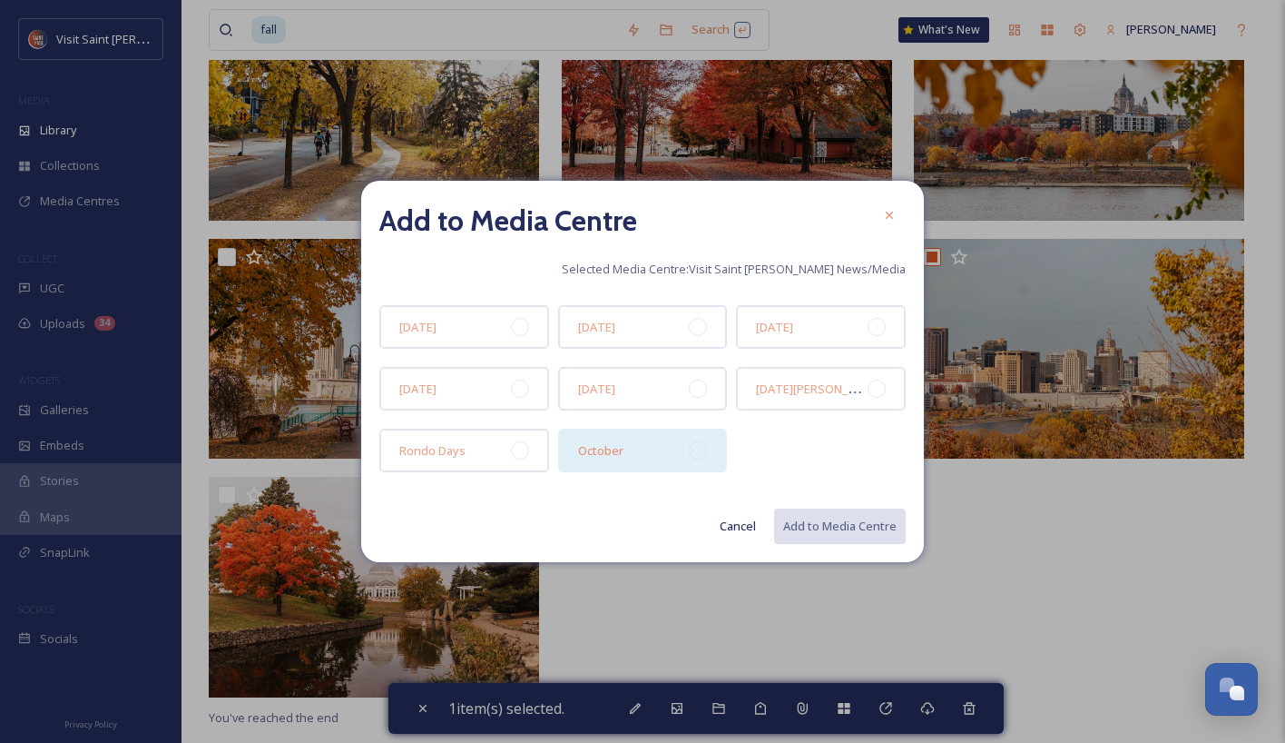
click at [693, 446] on div at bounding box center [698, 450] width 18 height 18
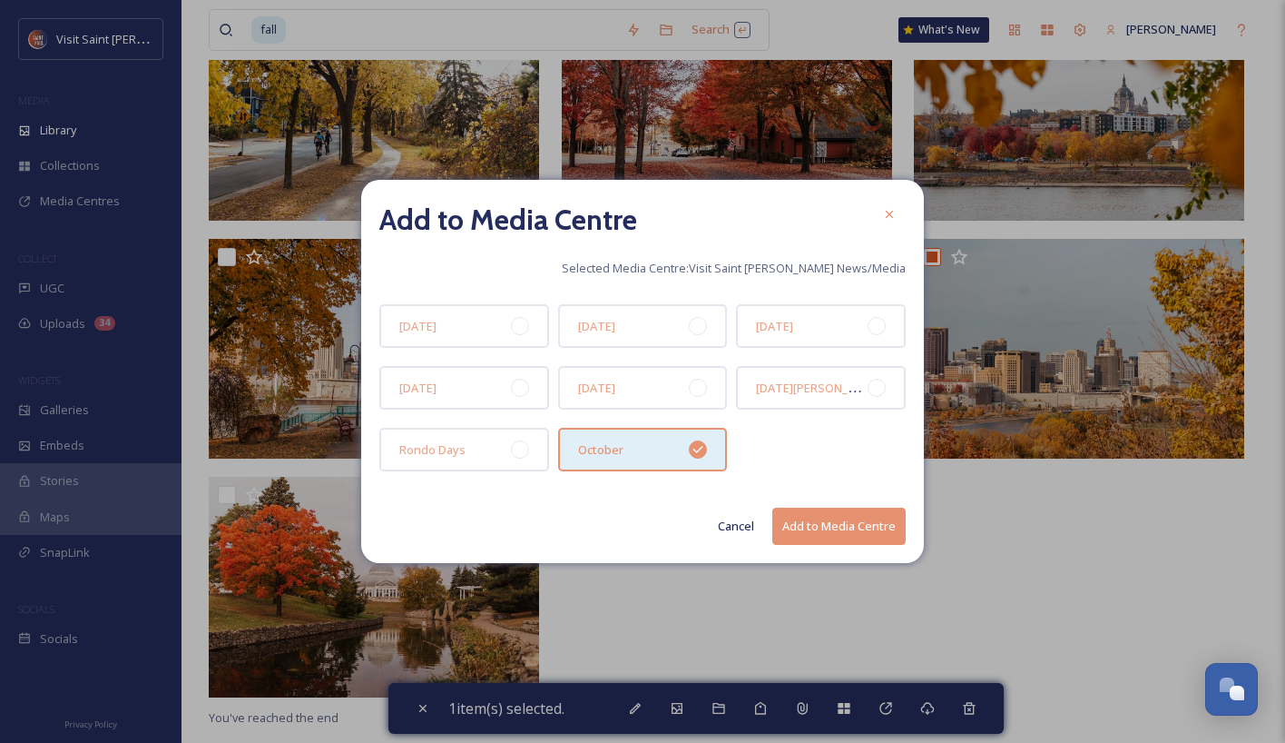
click at [828, 523] on button "Add to Media Centre" at bounding box center [839, 525] width 133 height 37
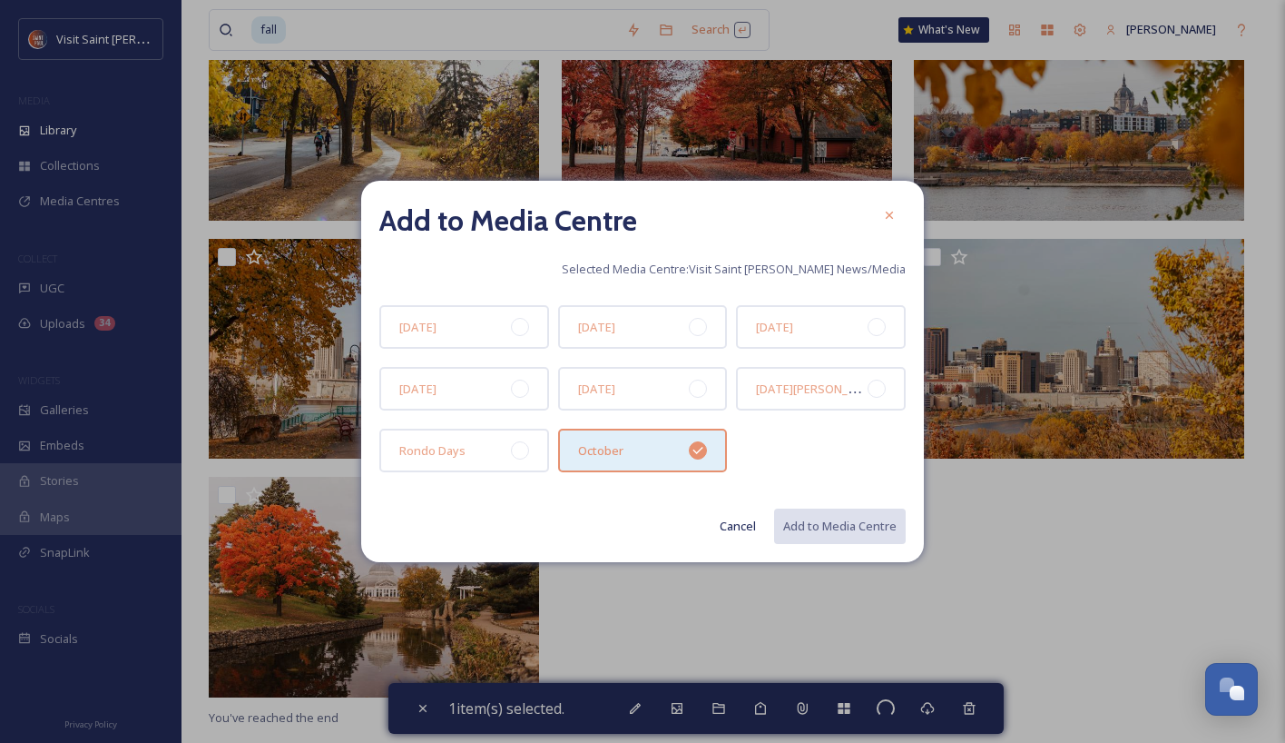
checkbox input "false"
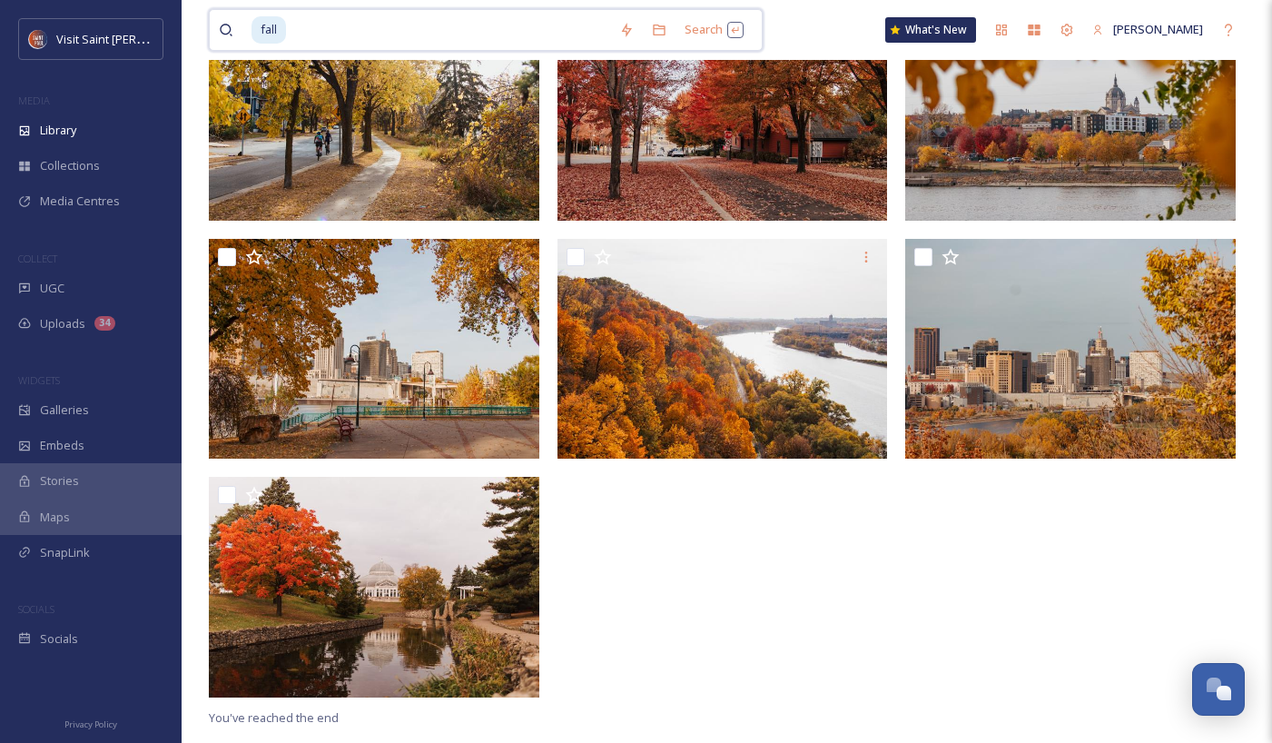
click at [360, 40] on input at bounding box center [449, 30] width 322 height 40
type input "f"
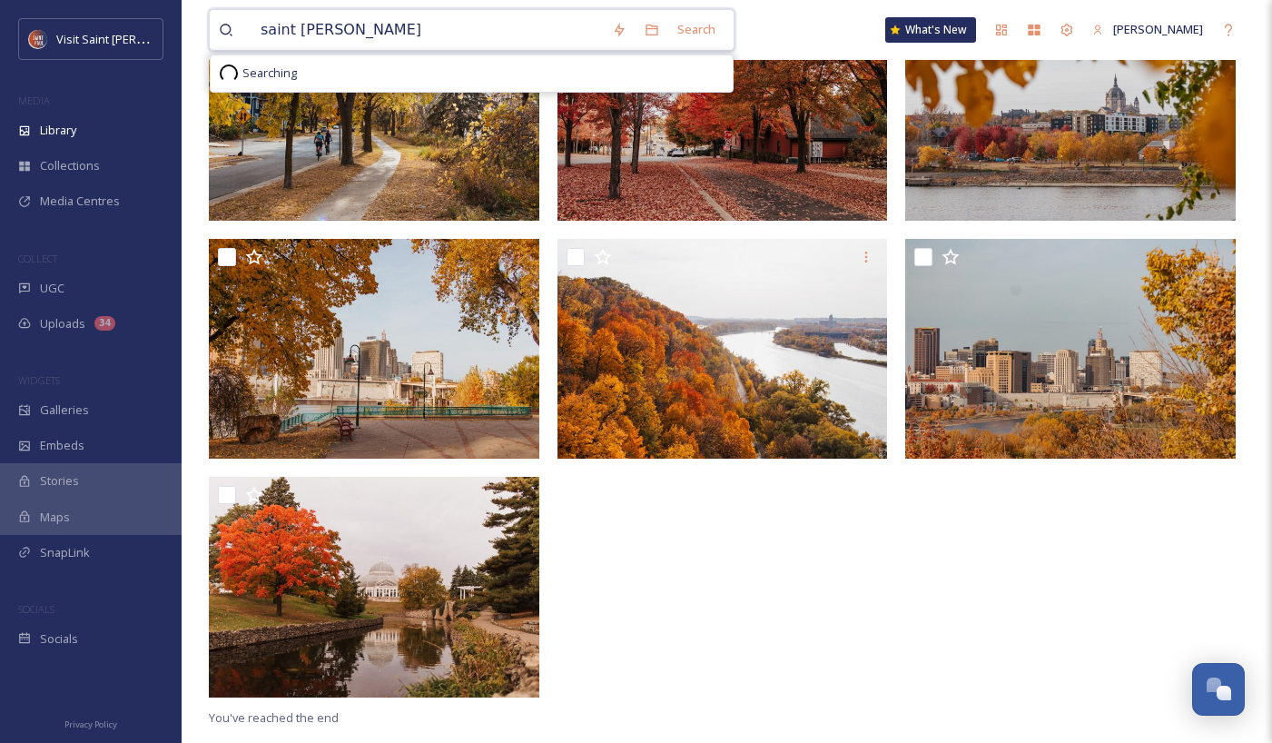
type input "saint [PERSON_NAME] brewing"
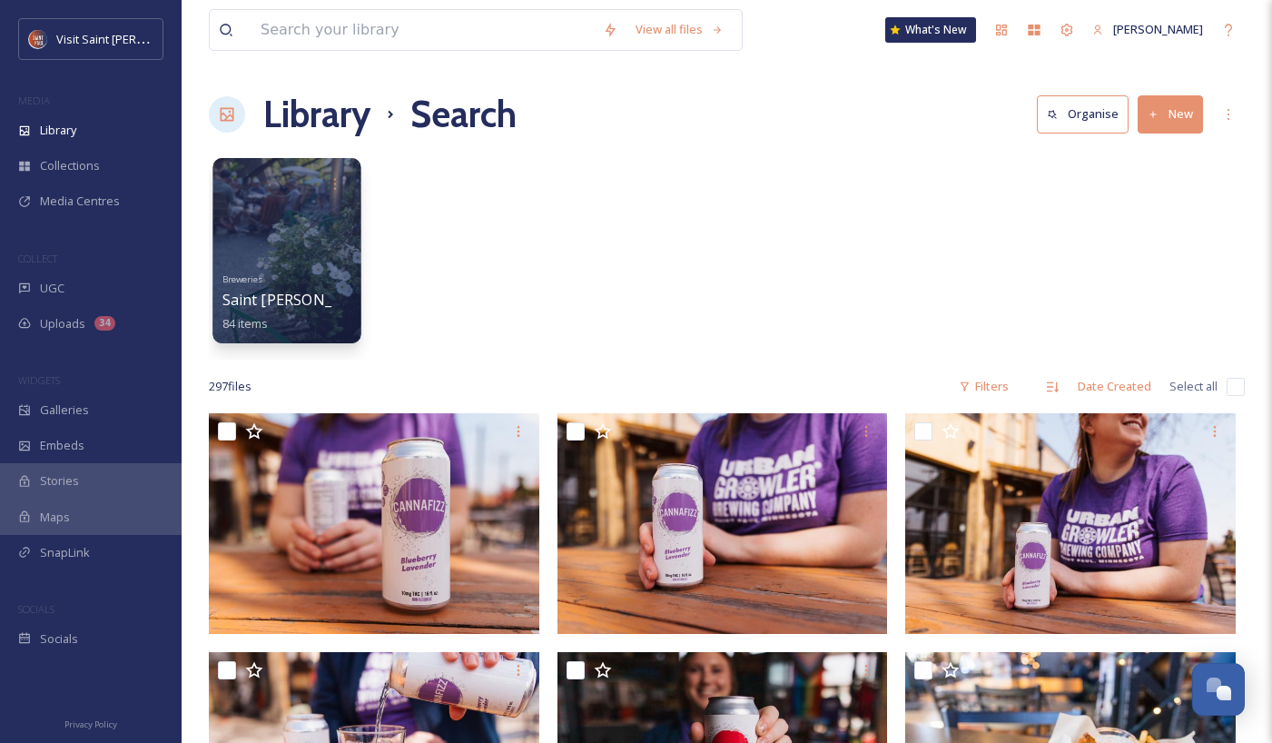
click at [304, 220] on div at bounding box center [286, 250] width 148 height 185
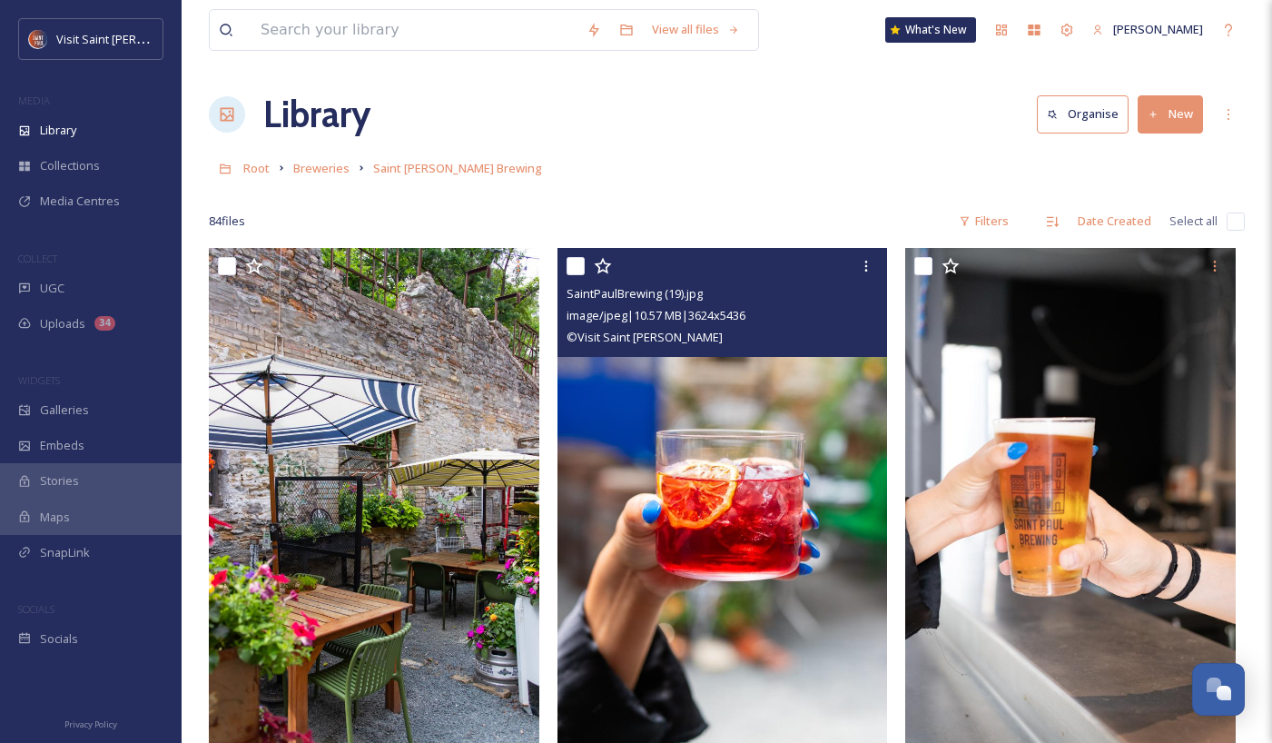
click at [746, 443] on img at bounding box center [722, 496] width 330 height 496
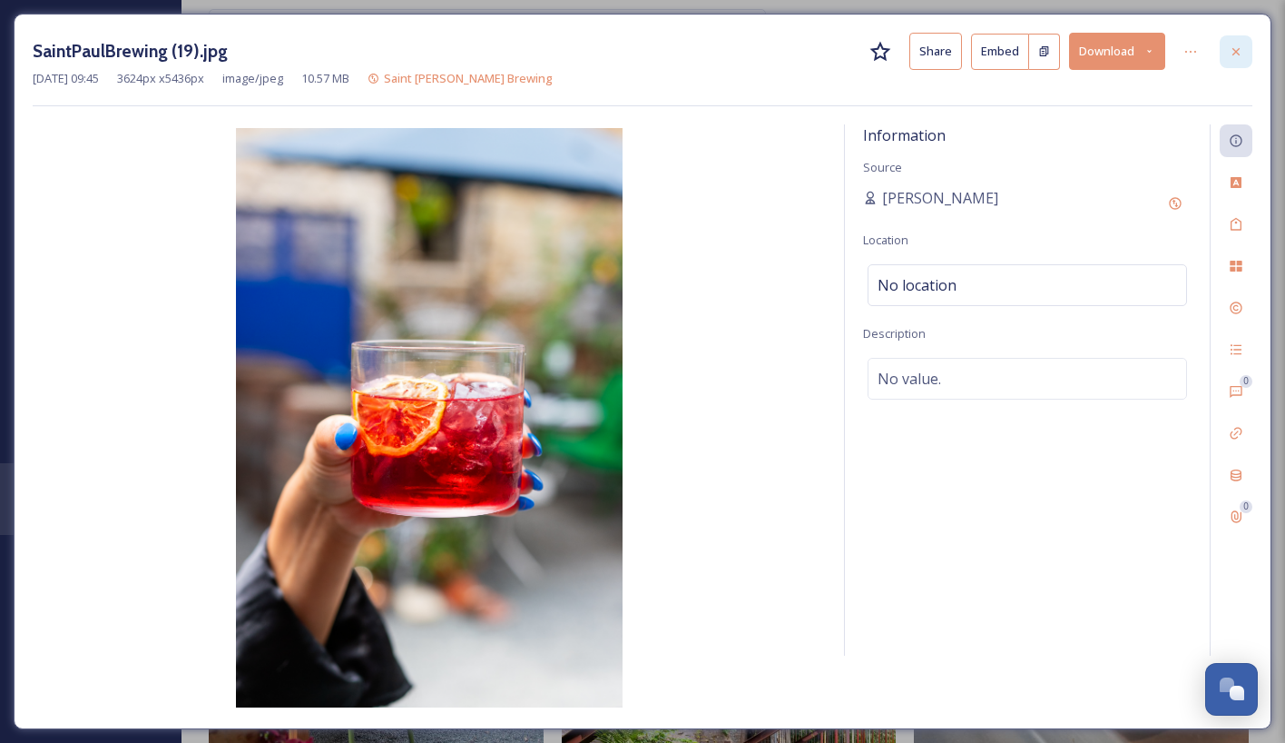
click at [1245, 48] on div at bounding box center [1236, 51] width 33 height 33
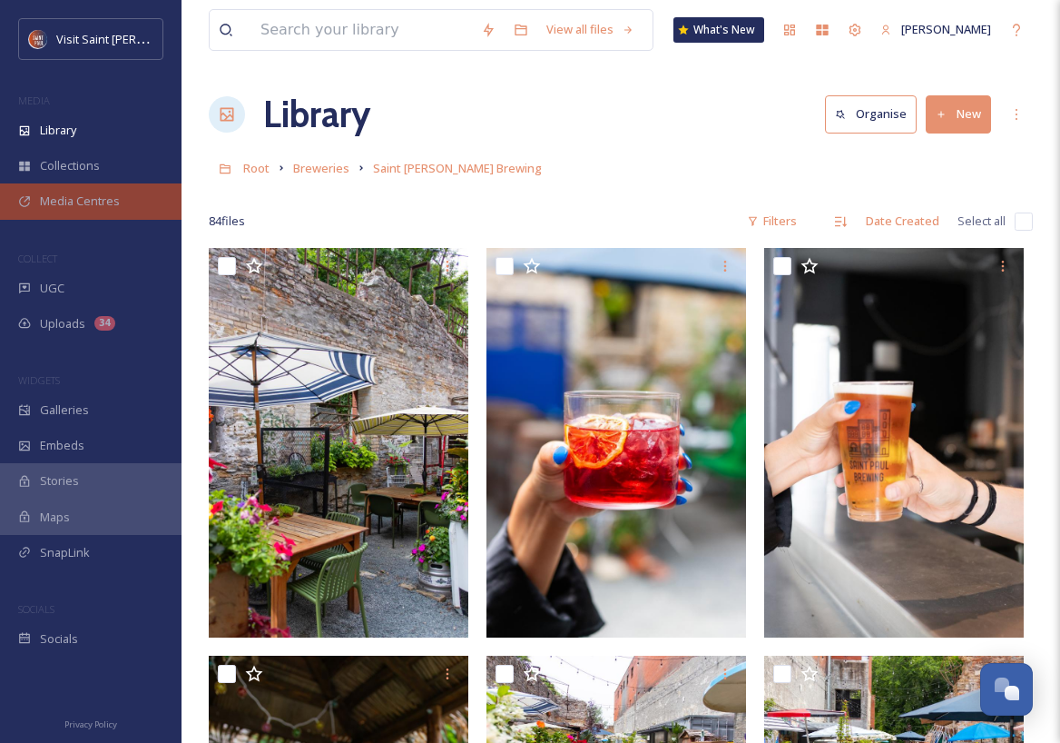
drag, startPoint x: 100, startPoint y: 220, endPoint x: 103, endPoint y: 207, distance: 13.0
click at [100, 220] on div "Visit [GEOGRAPHIC_DATA][PERSON_NAME] Collections Media Centres COLLECT UGC Uplo…" at bounding box center [91, 337] width 182 height 638
click at [103, 206] on span "Media Centres" at bounding box center [80, 200] width 80 height 17
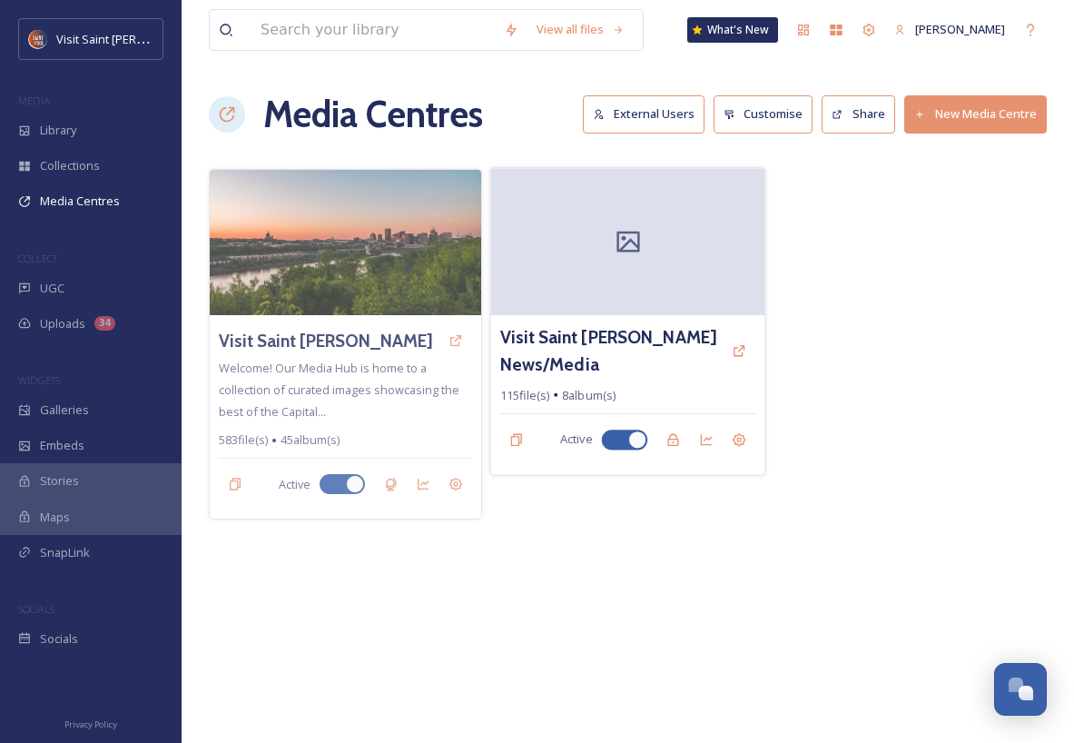
click at [622, 287] on div at bounding box center [628, 241] width 274 height 147
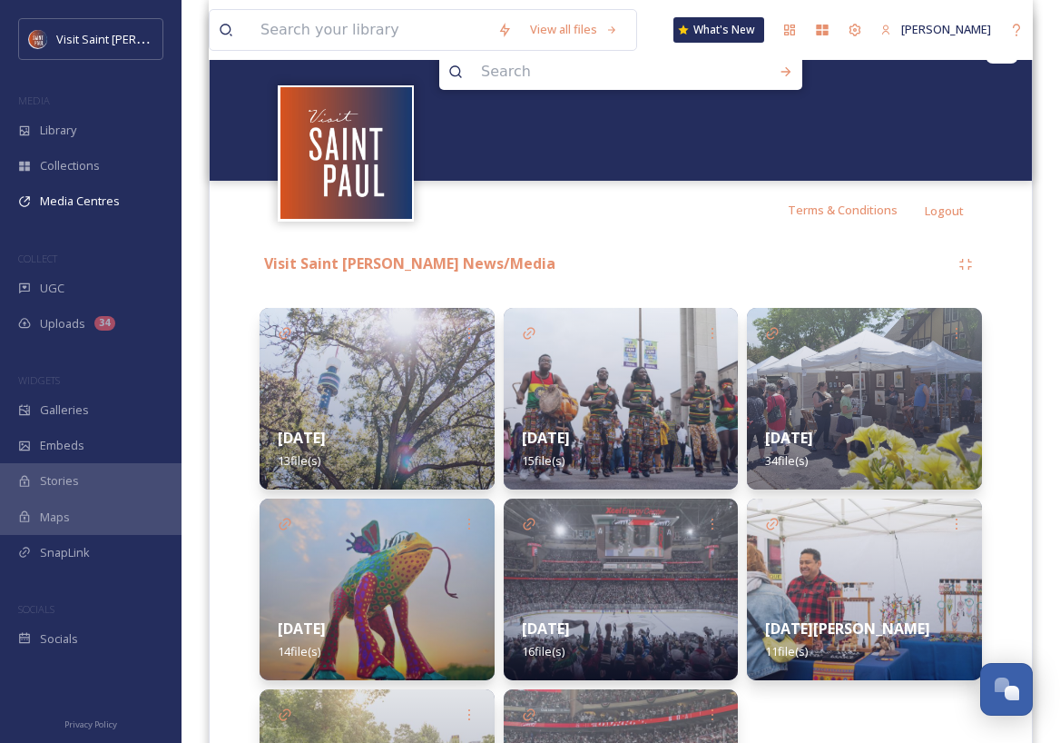
scroll to position [426, 0]
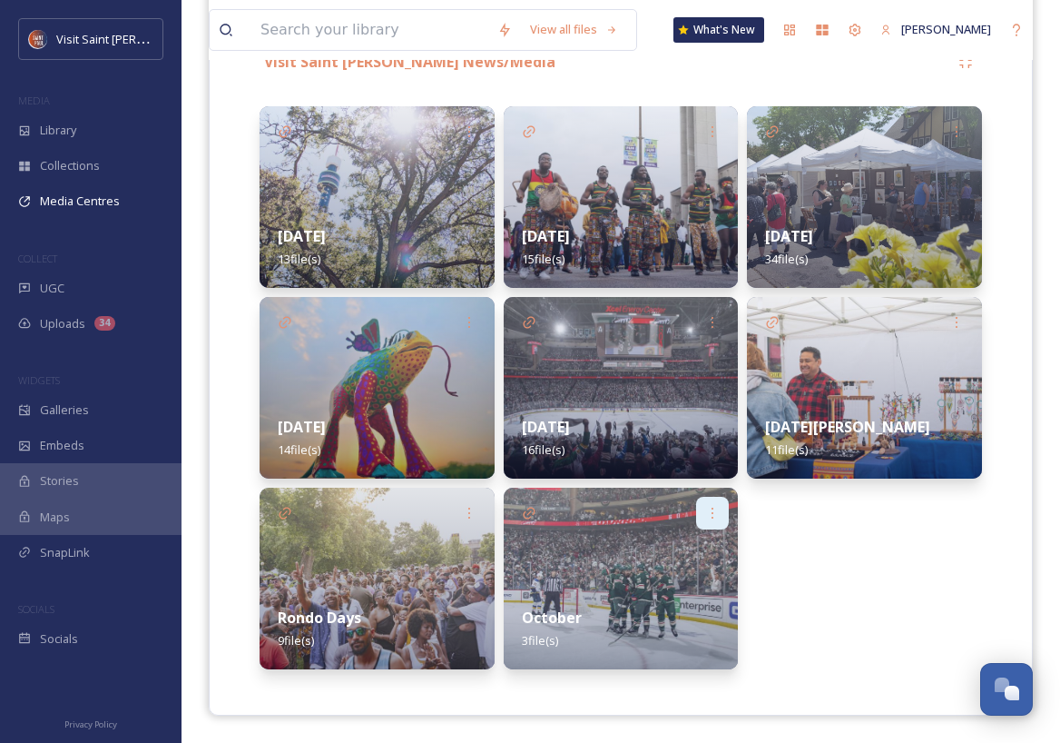
click at [708, 511] on icon at bounding box center [712, 513] width 15 height 15
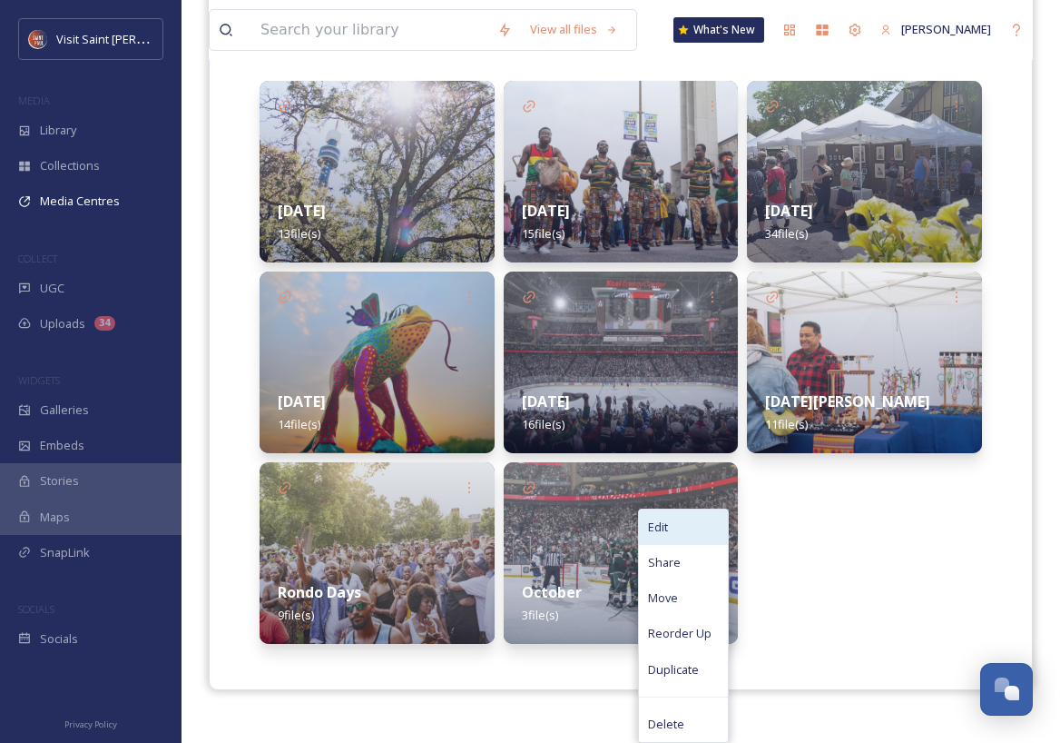
click at [684, 534] on div "Edit" at bounding box center [683, 526] width 89 height 35
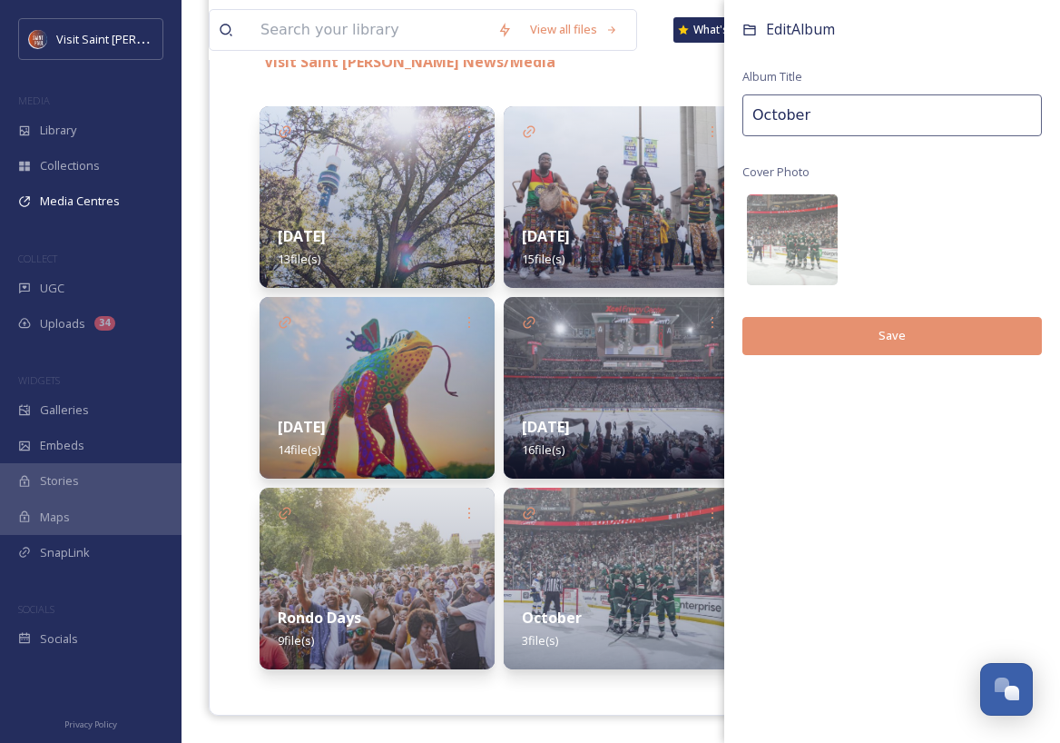
click at [825, 111] on input "October" at bounding box center [893, 115] width 300 height 42
type input "[DATE]"
click at [858, 340] on button "Save" at bounding box center [893, 335] width 300 height 37
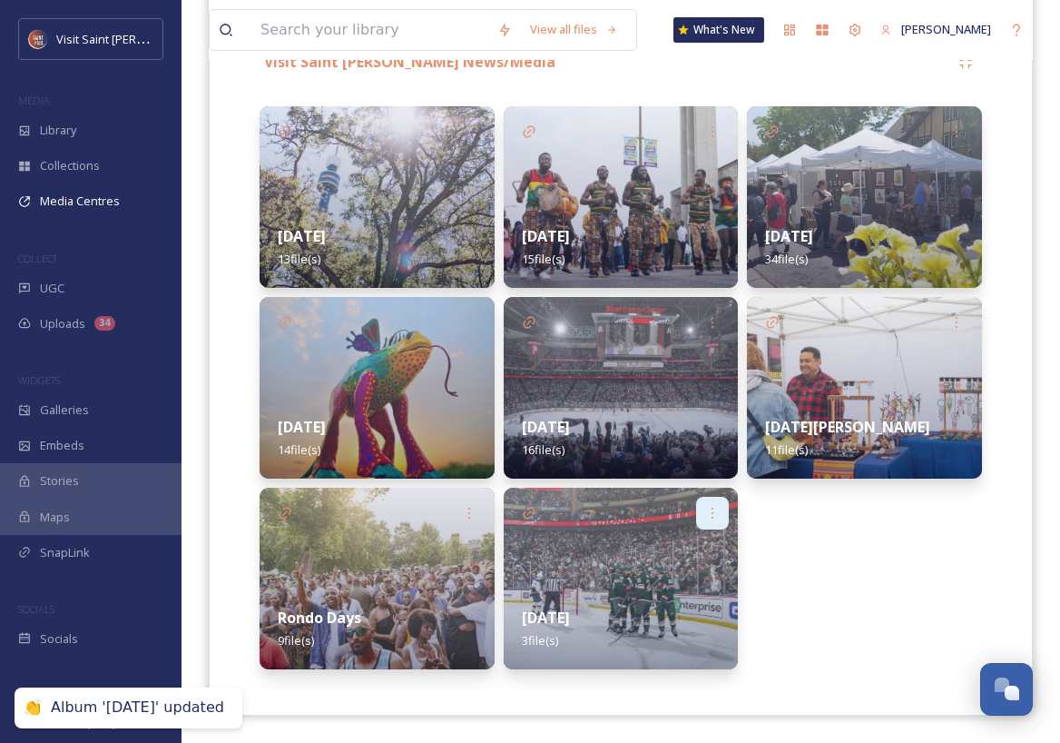
click at [705, 507] on icon at bounding box center [712, 513] width 15 height 15
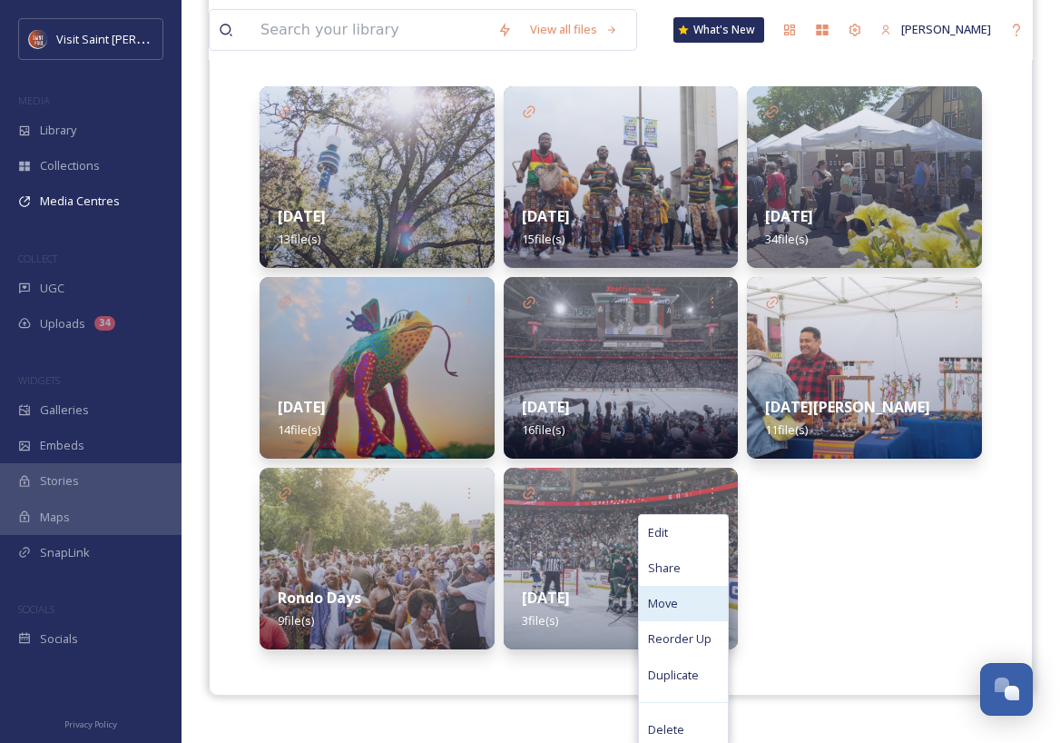
scroll to position [451, 0]
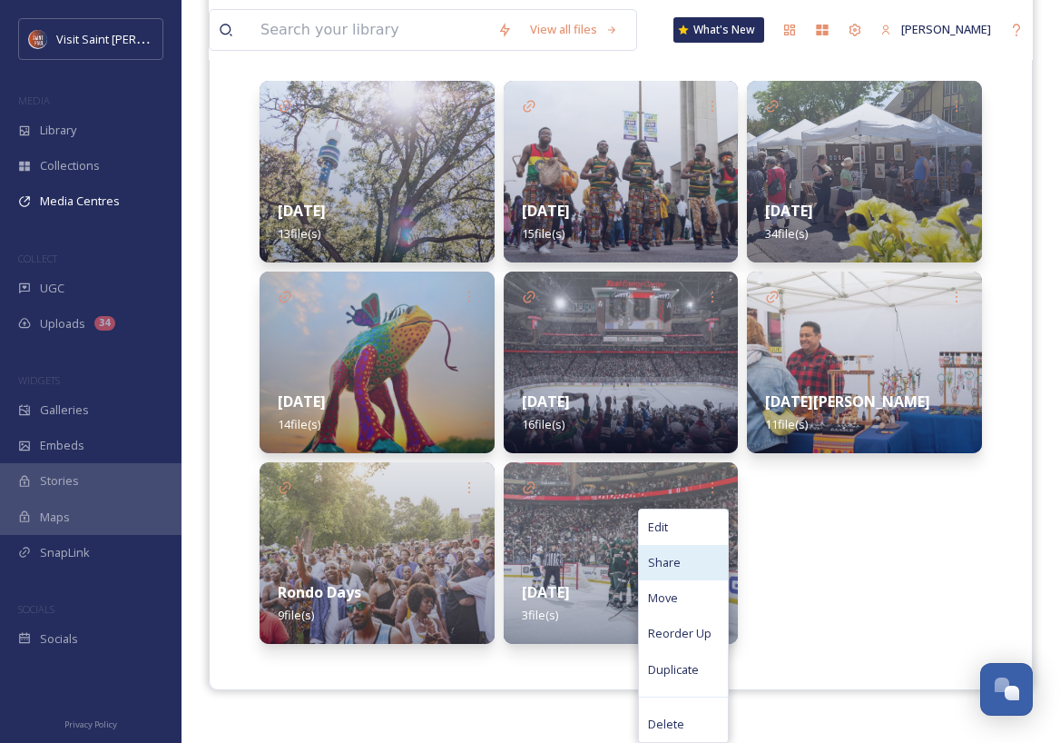
click at [694, 566] on div "Share" at bounding box center [683, 562] width 89 height 35
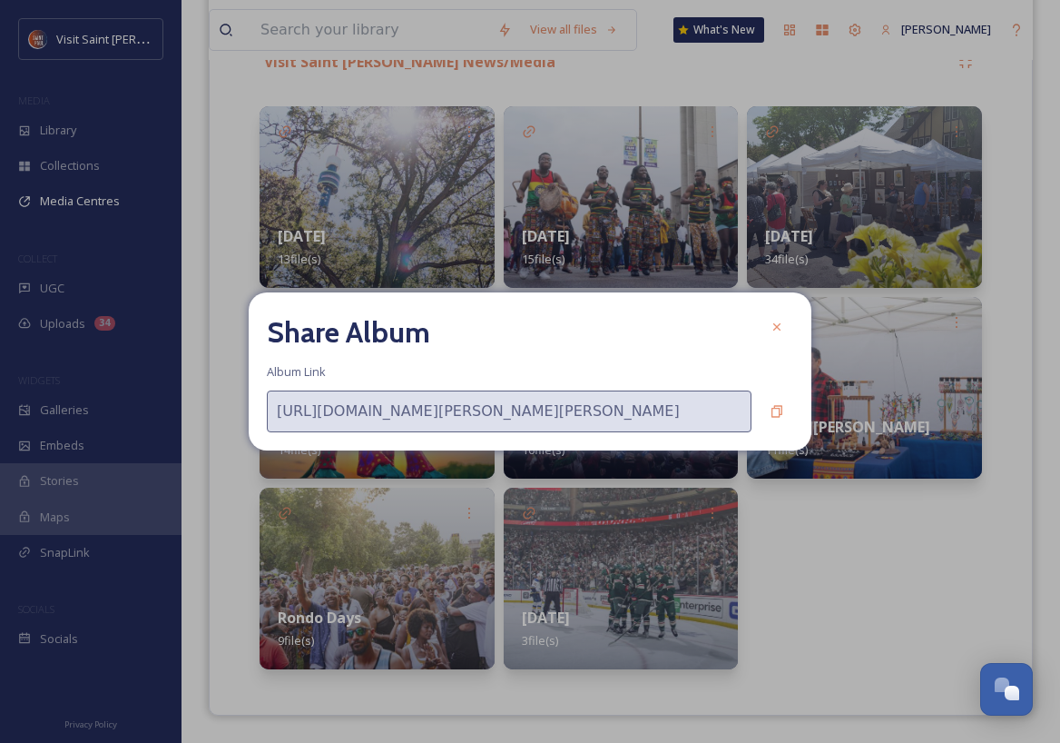
scroll to position [426, 0]
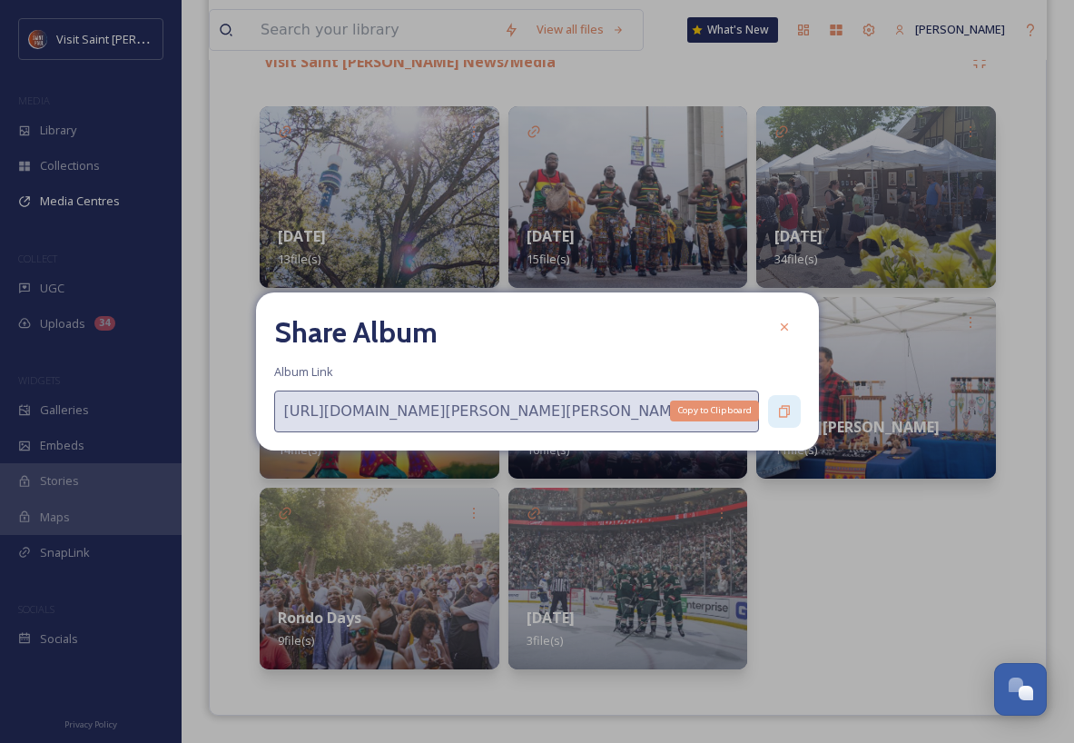
click at [786, 409] on icon at bounding box center [784, 411] width 11 height 12
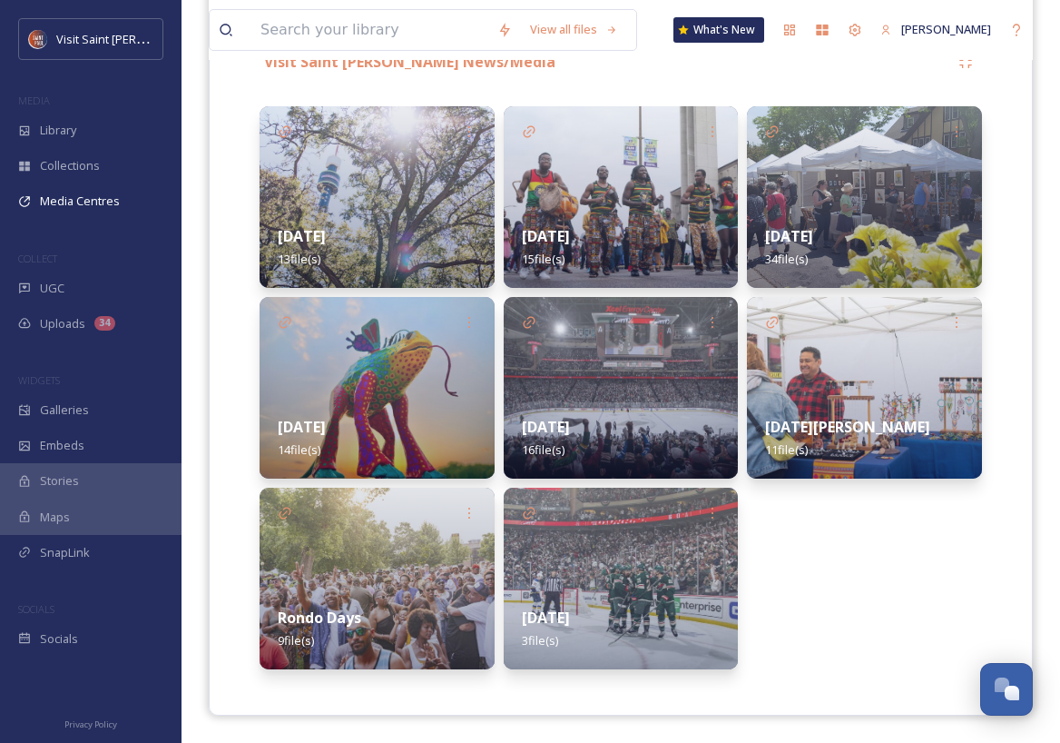
click at [661, 636] on div "[DATE] 3 file(s)" at bounding box center [621, 628] width 235 height 81
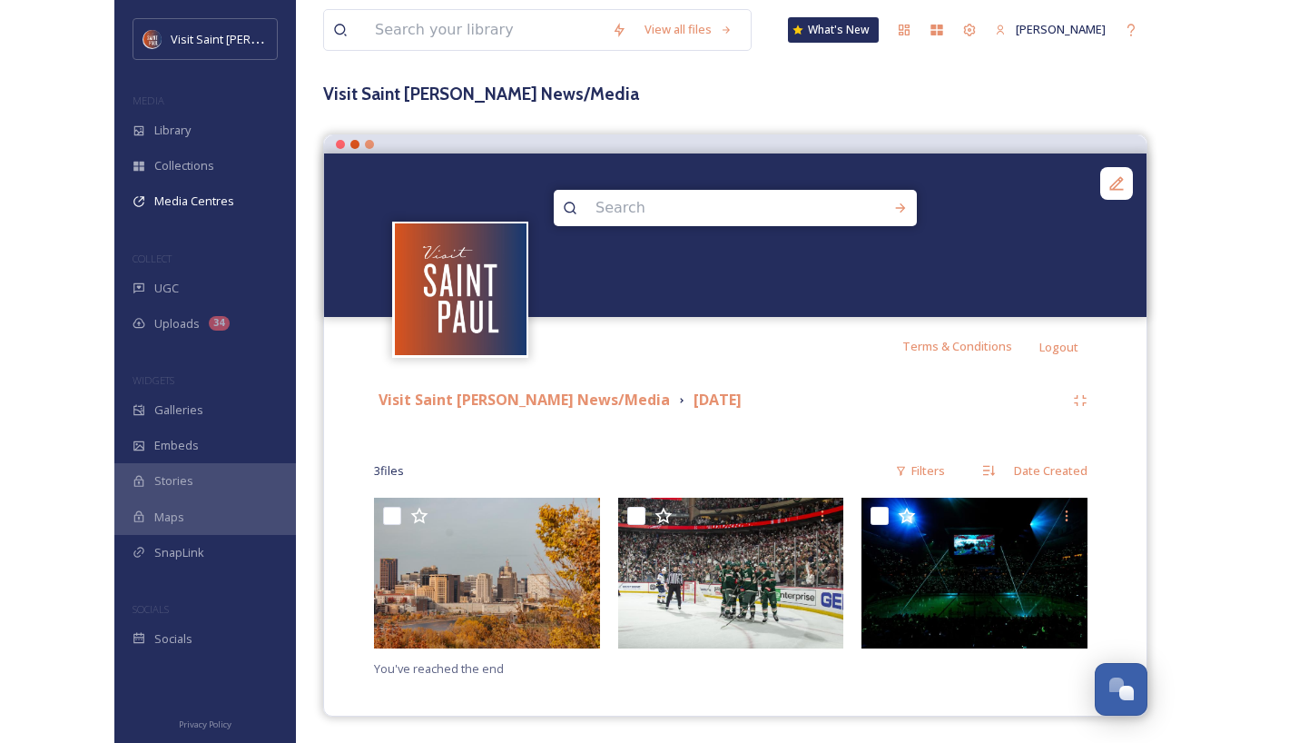
scroll to position [89, 0]
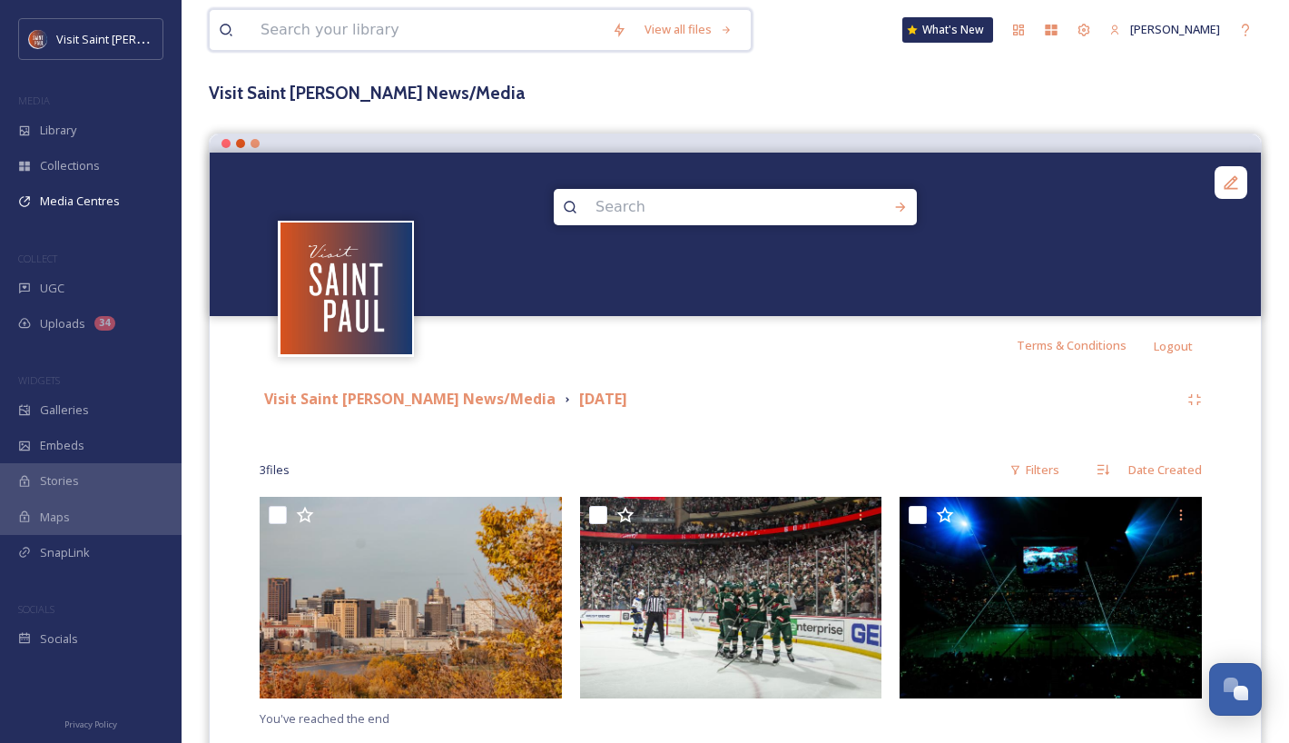
click at [348, 36] on input at bounding box center [426, 30] width 351 height 40
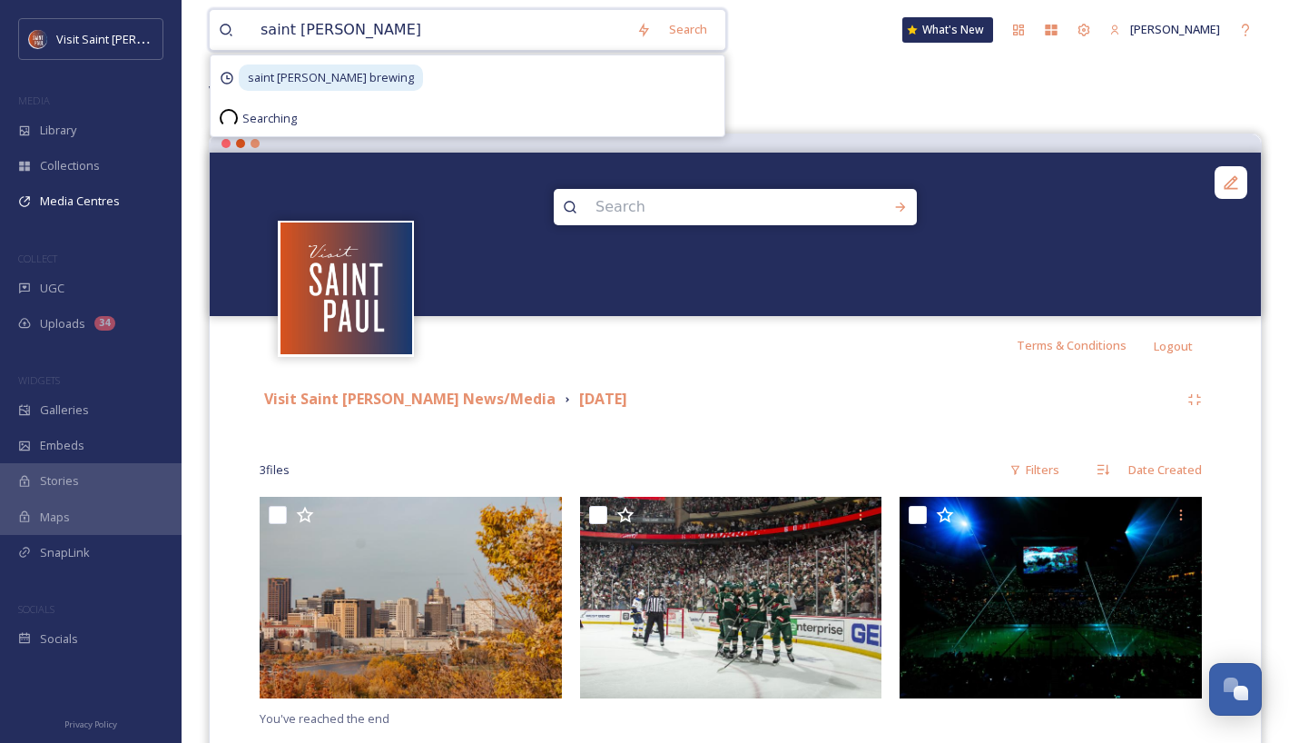
type input "saint [PERSON_NAME] brewing"
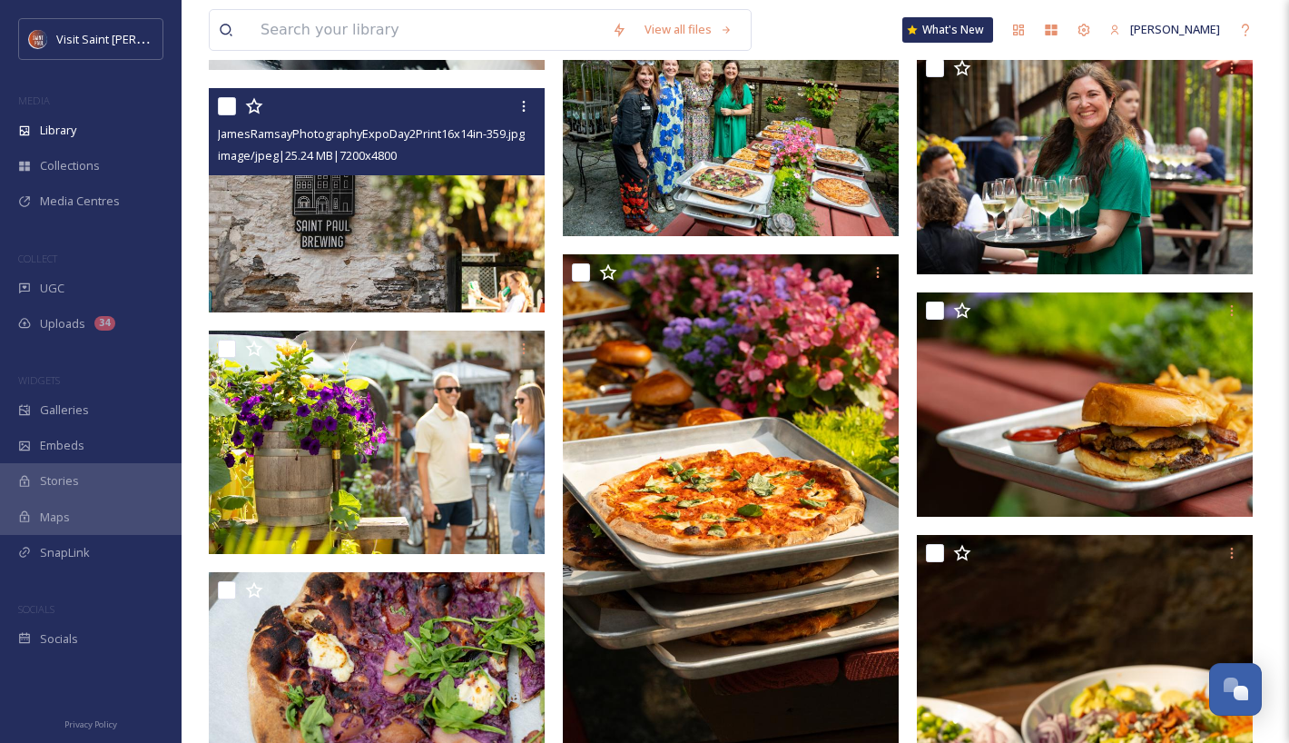
scroll to position [8251, 0]
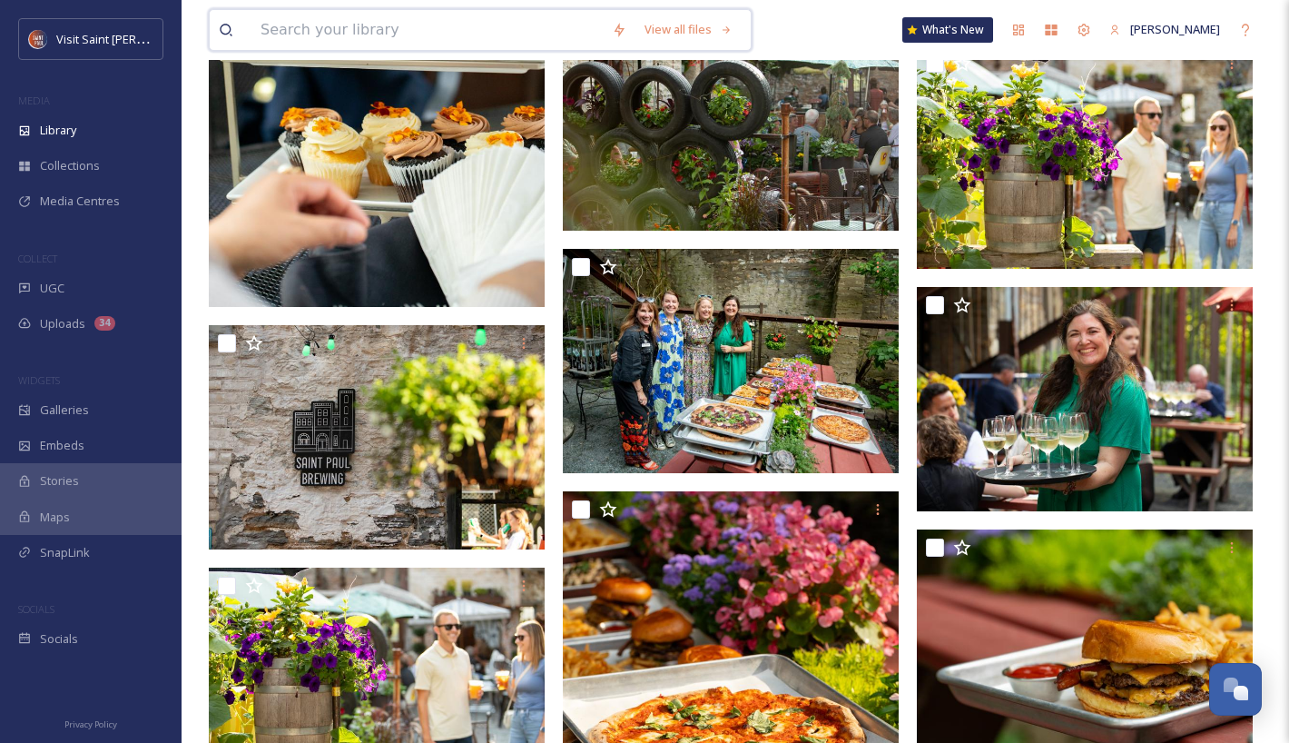
click at [409, 23] on input at bounding box center [426, 30] width 351 height 40
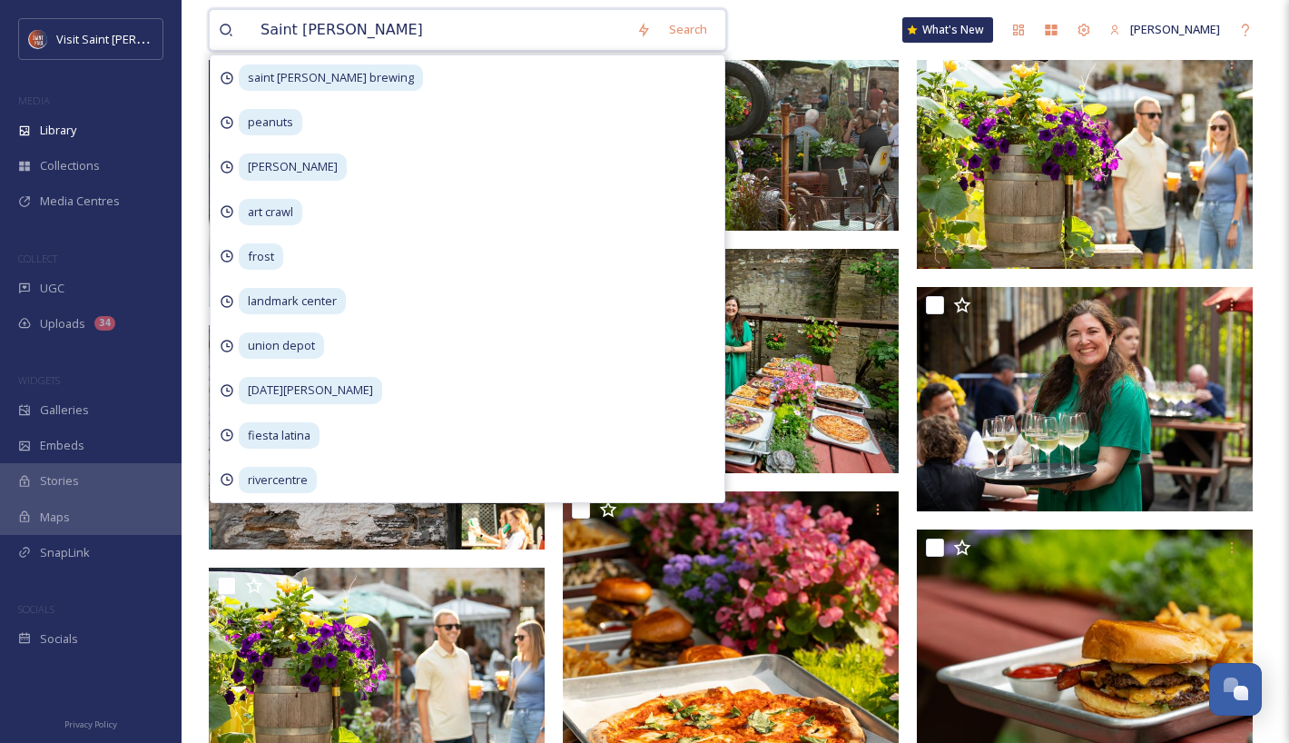
type input "Saint [PERSON_NAME] brewing"
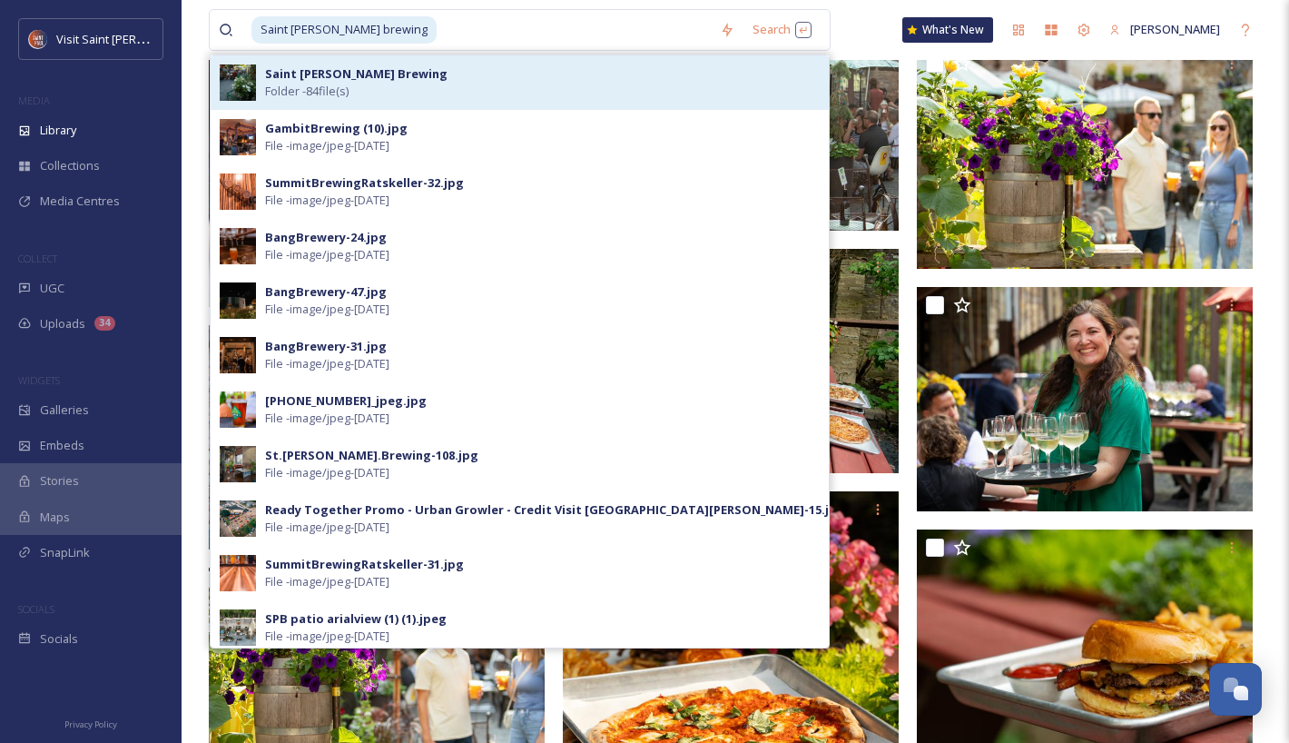
click at [465, 88] on div "Saint [PERSON_NAME] Brewing Folder - 84 file(s)" at bounding box center [542, 82] width 555 height 34
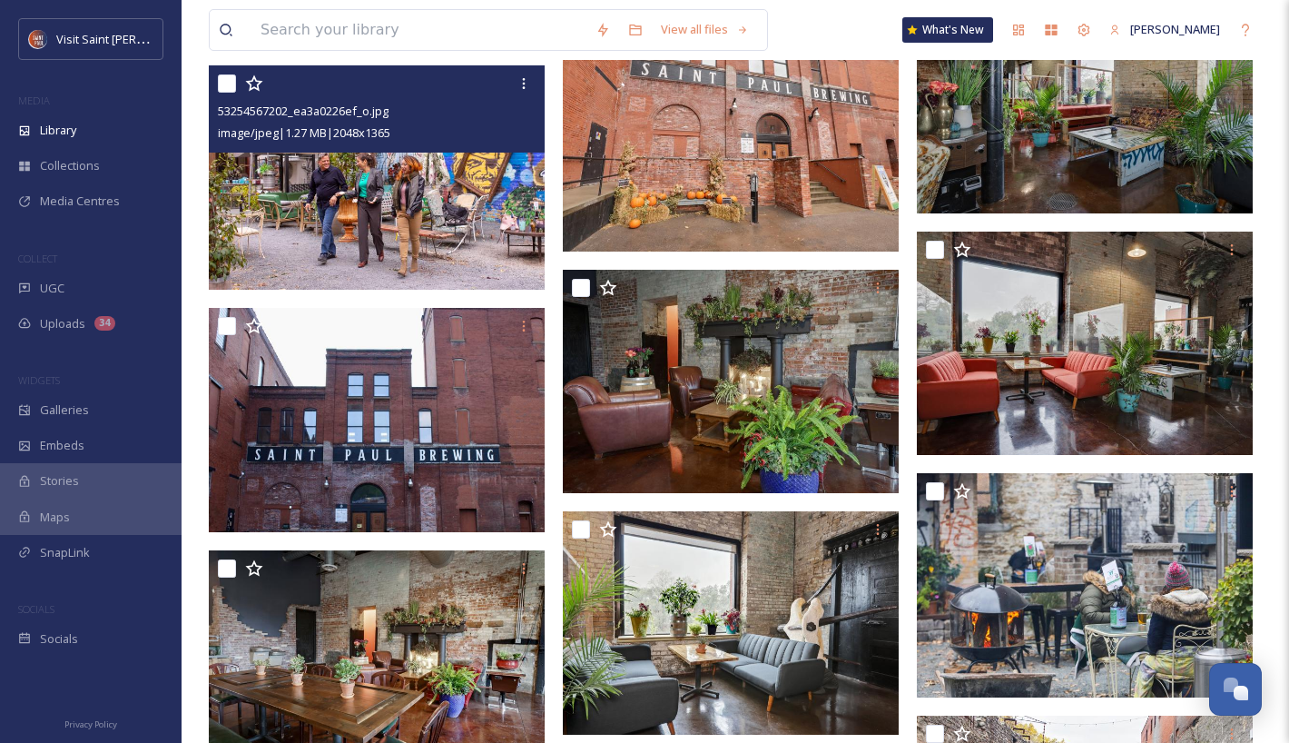
scroll to position [7807, 0]
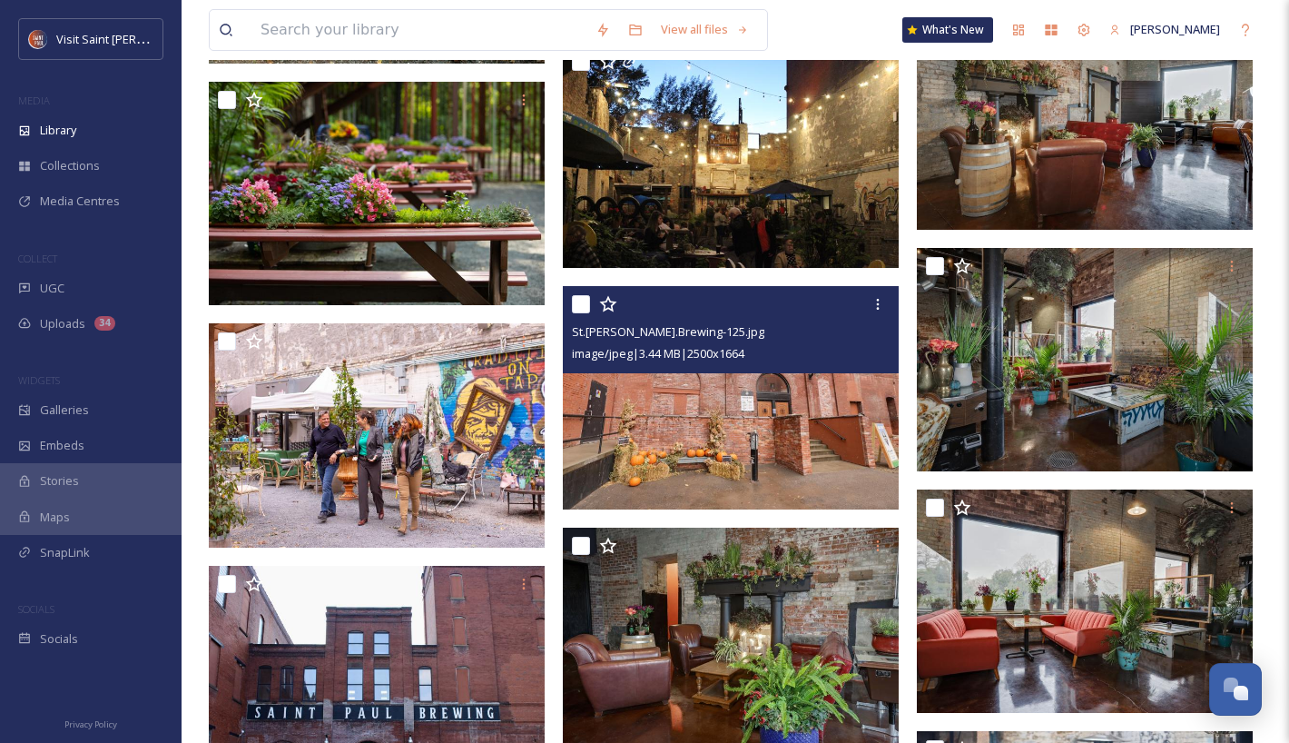
click at [578, 306] on input "checkbox" at bounding box center [581, 304] width 18 height 18
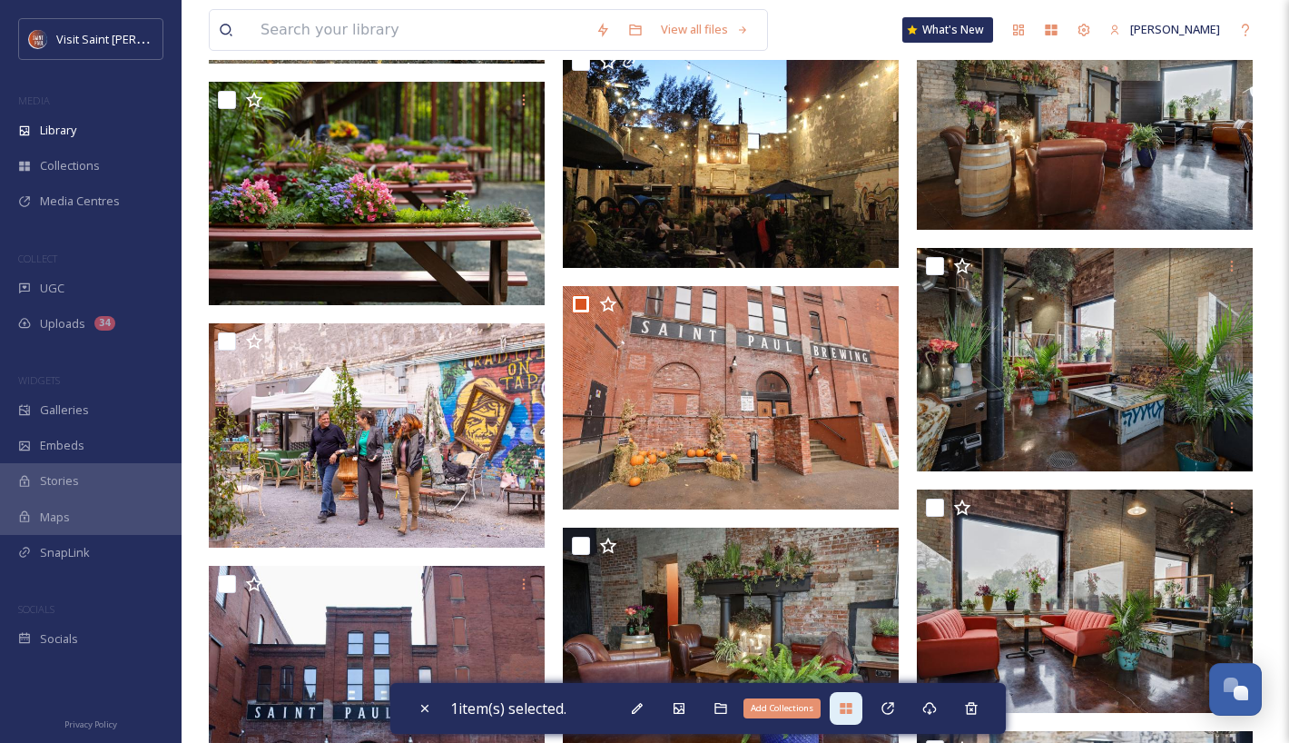
click at [850, 713] on icon at bounding box center [846, 708] width 12 height 11
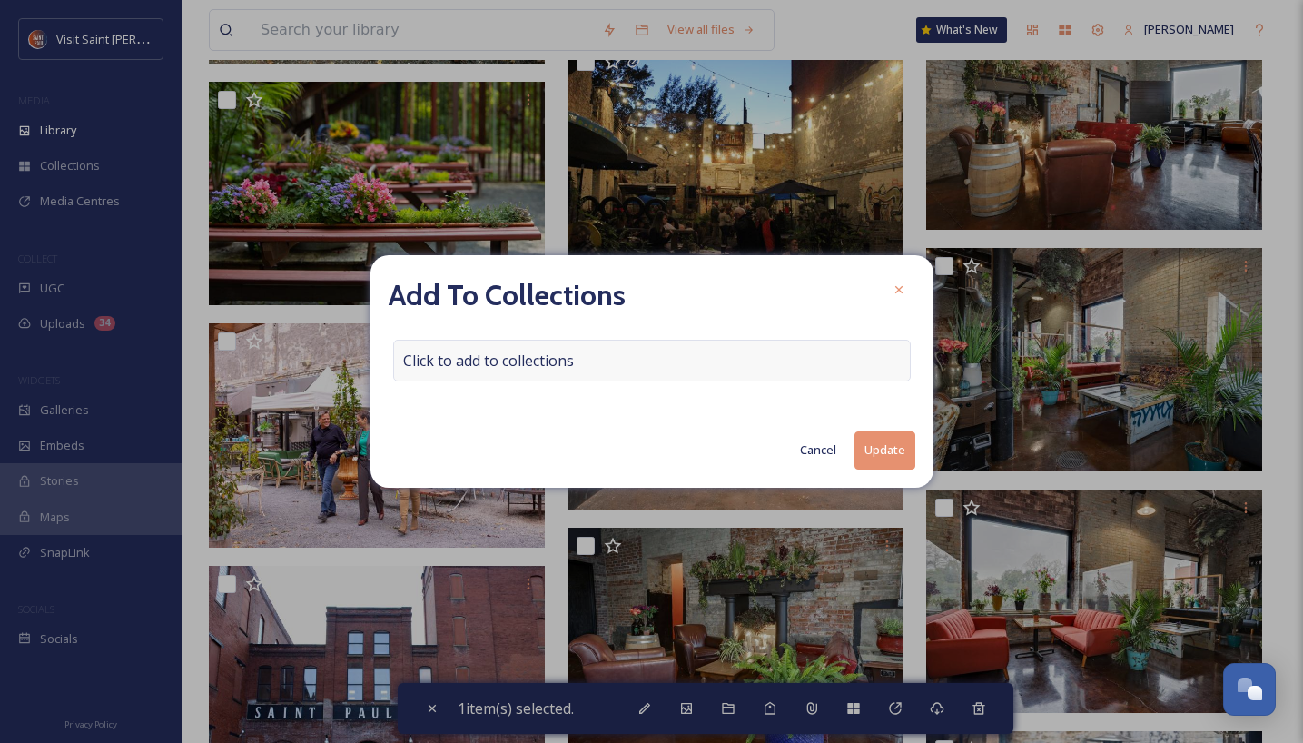
click at [563, 353] on span "Click to add to collections" at bounding box center [488, 360] width 171 height 22
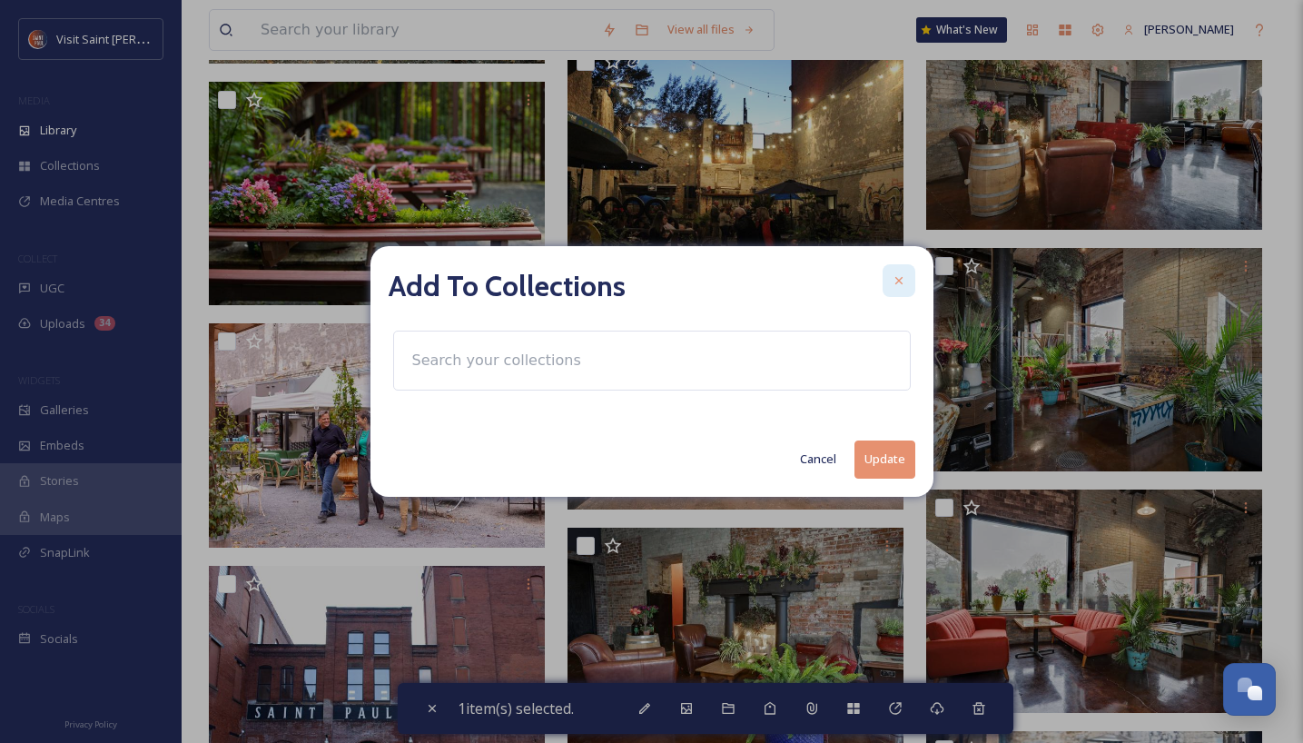
click at [903, 278] on div at bounding box center [898, 280] width 33 height 33
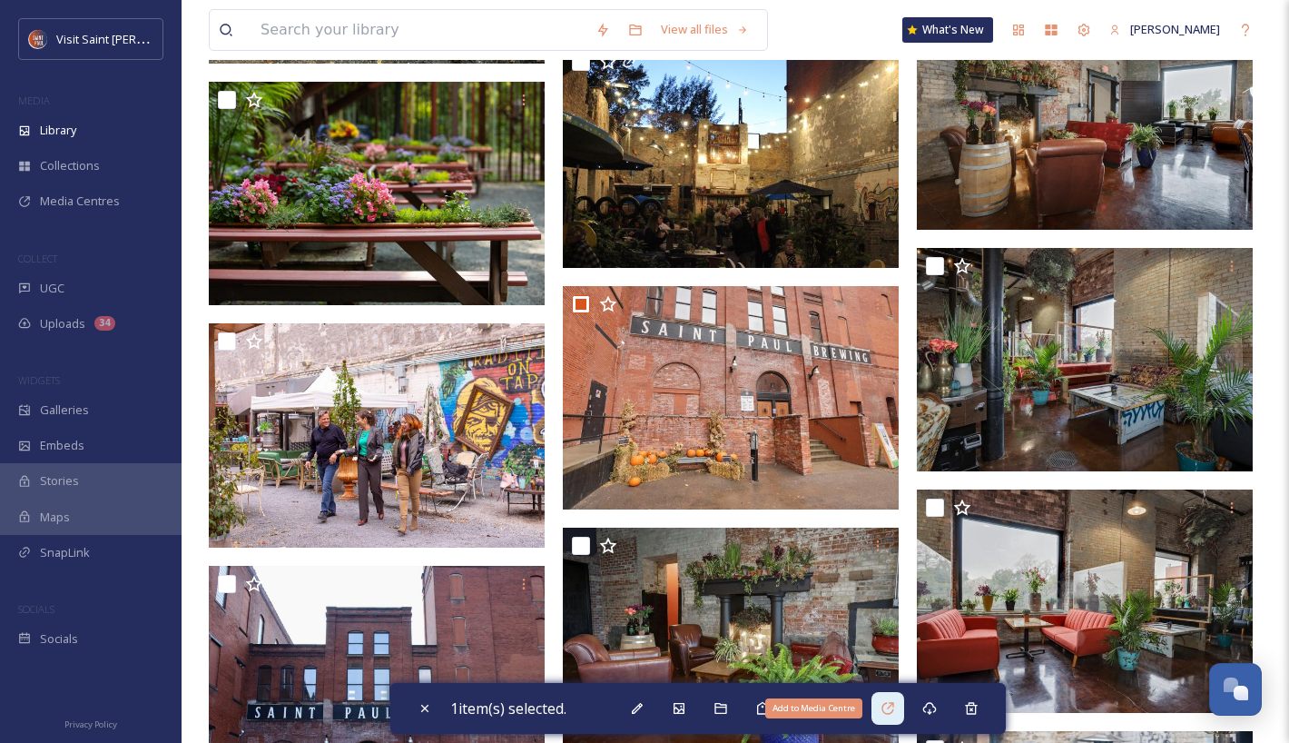
click at [895, 705] on icon at bounding box center [888, 708] width 15 height 15
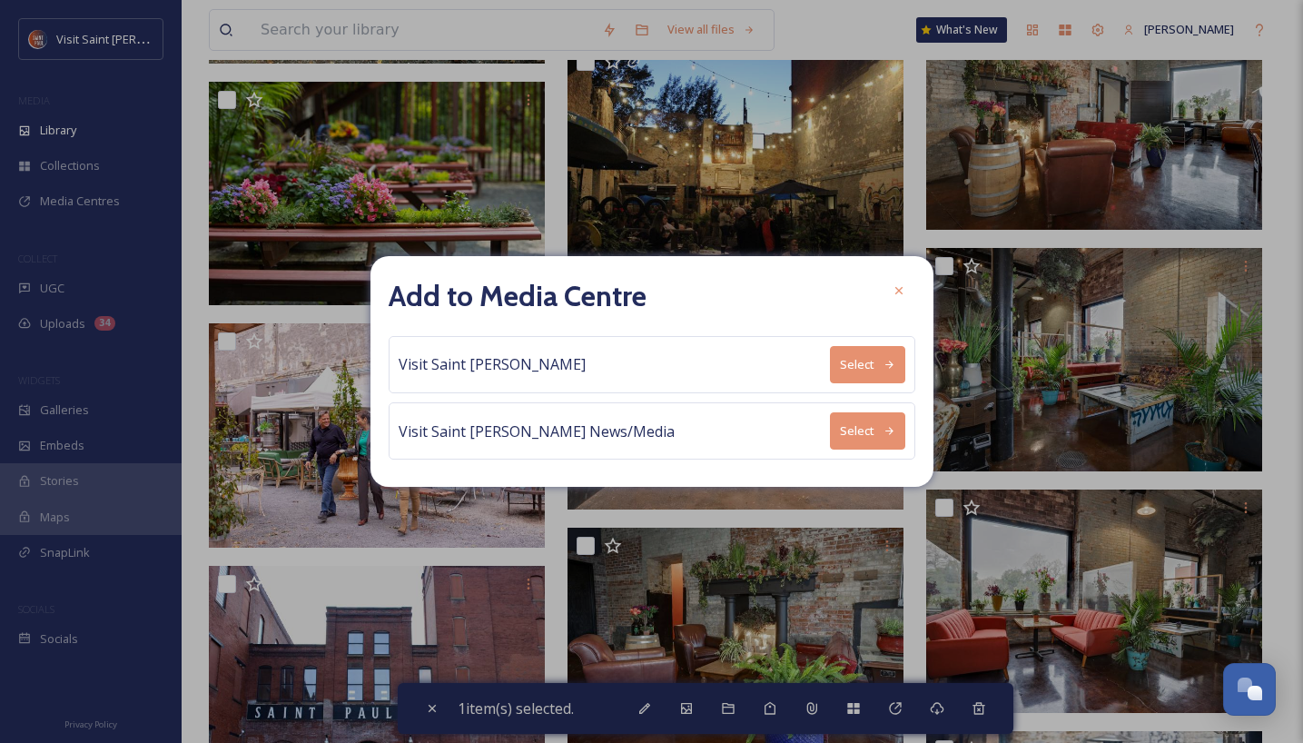
click at [864, 425] on button "Select" at bounding box center [867, 430] width 75 height 37
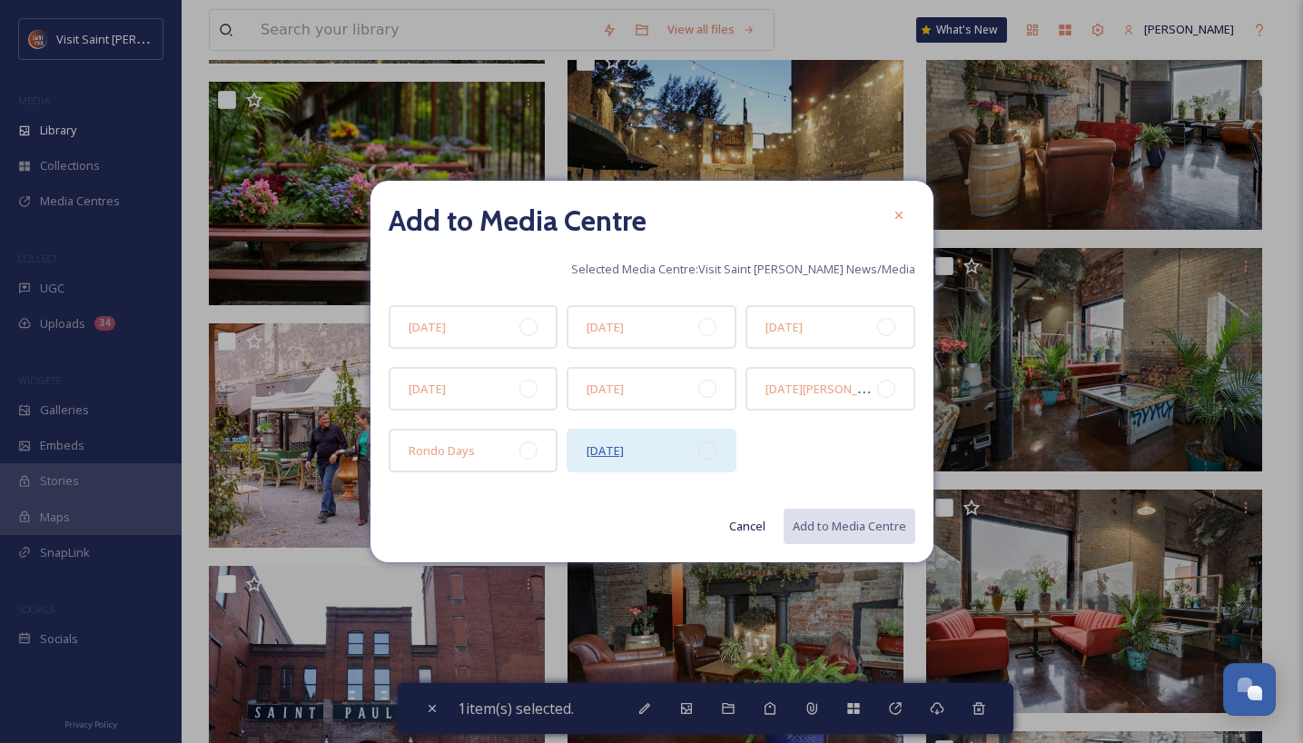
click at [643, 461] on div "[DATE]" at bounding box center [651, 450] width 170 height 44
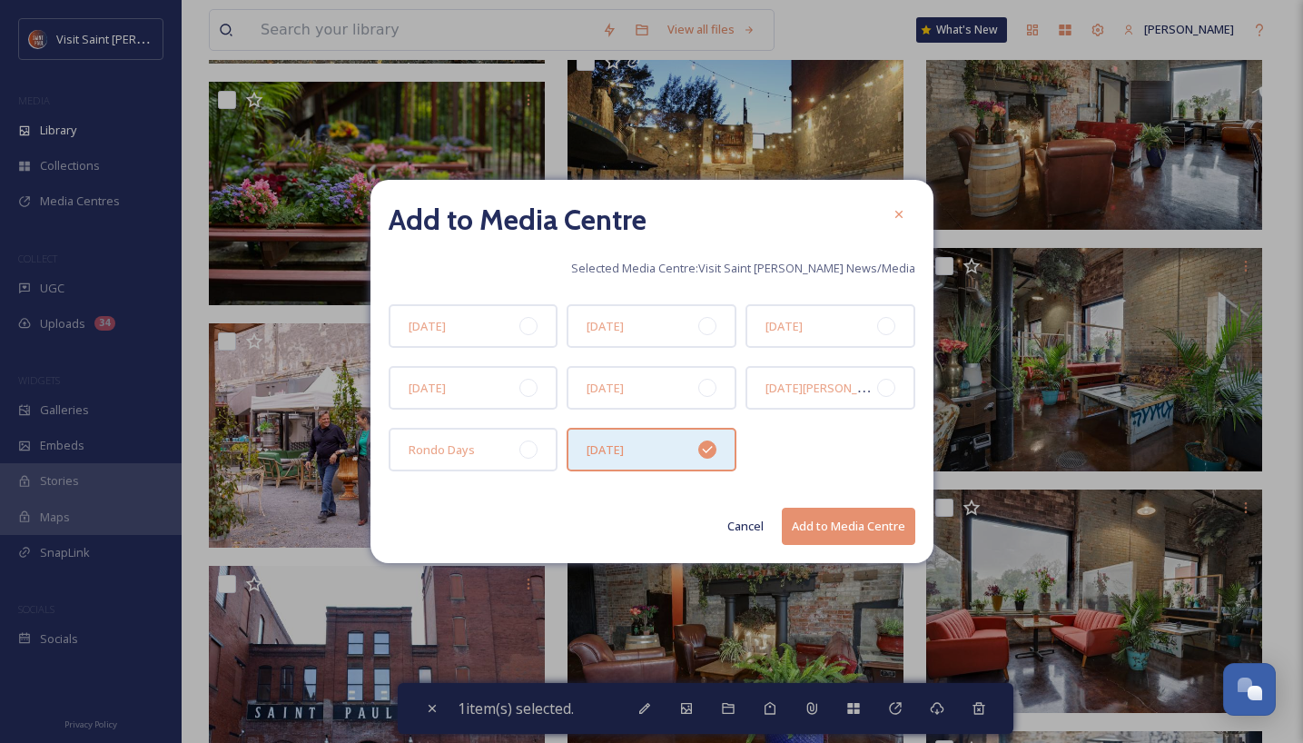
click at [886, 531] on button "Add to Media Centre" at bounding box center [848, 525] width 133 height 37
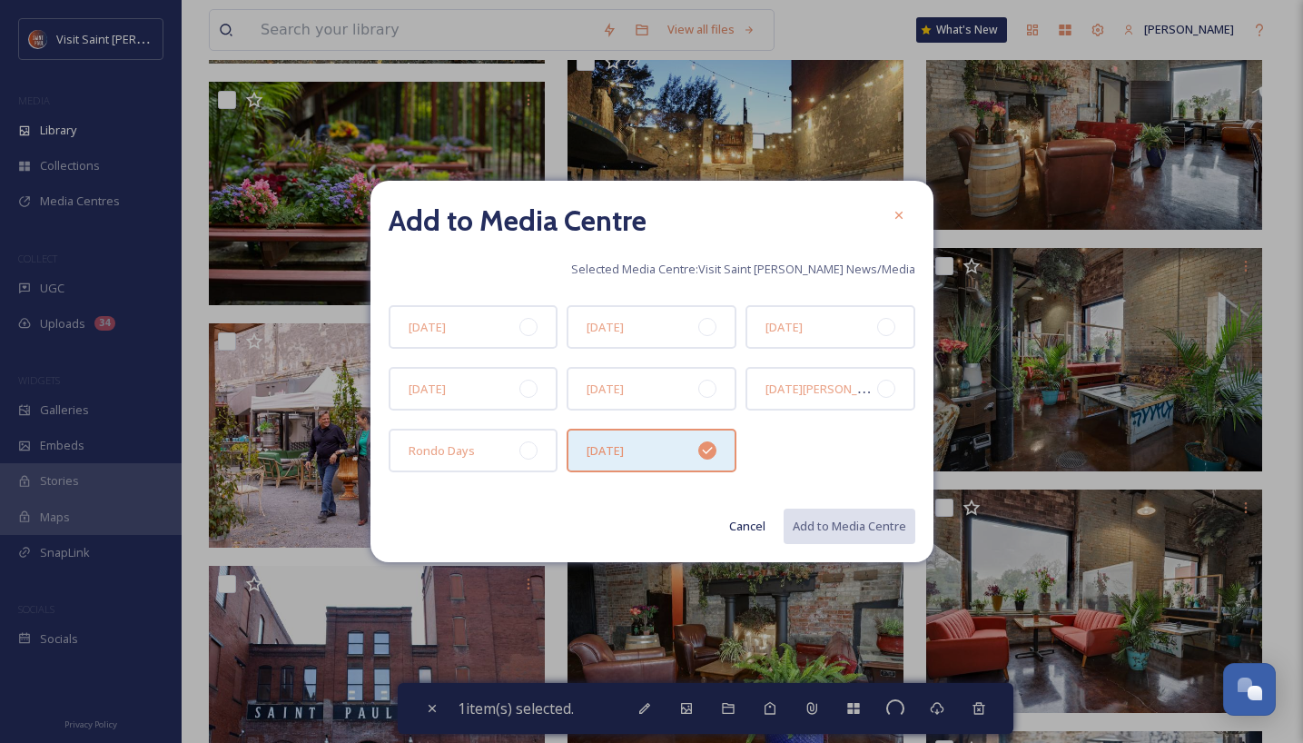
checkbox input "false"
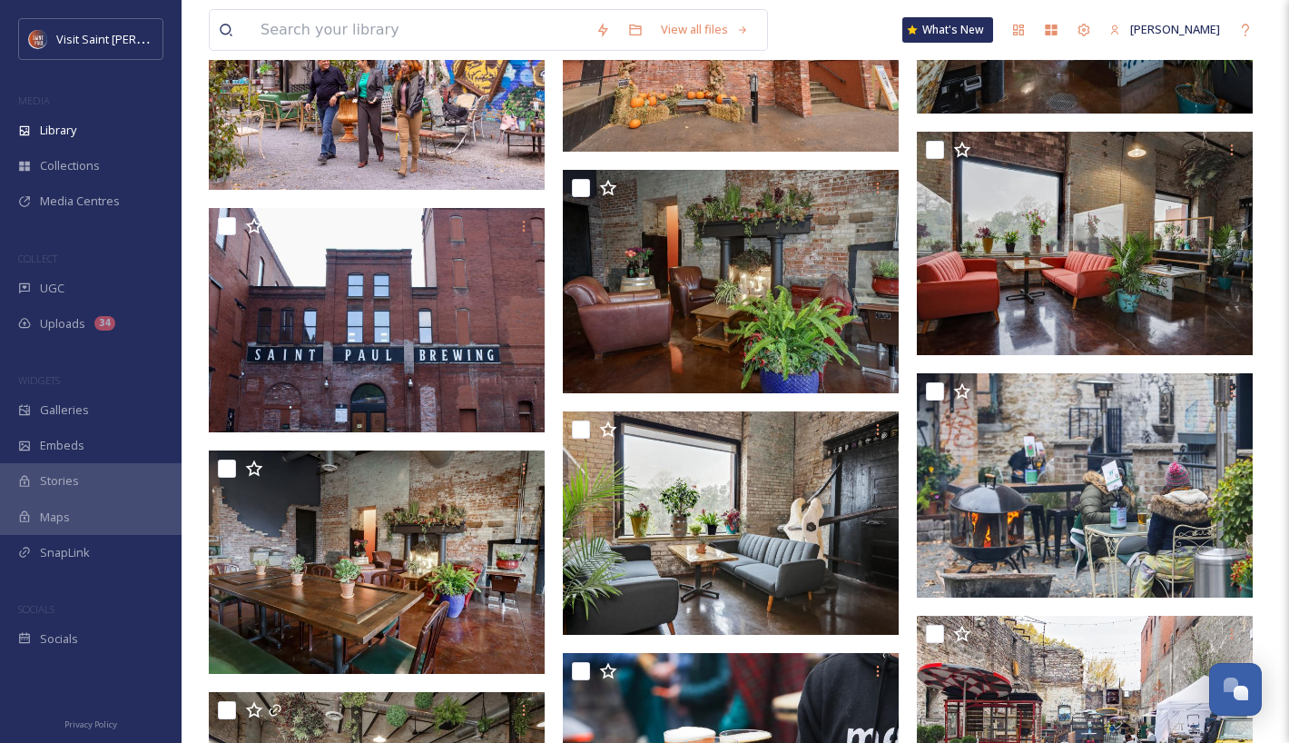
scroll to position [8170, 0]
